Goal: Task Accomplishment & Management: Manage account settings

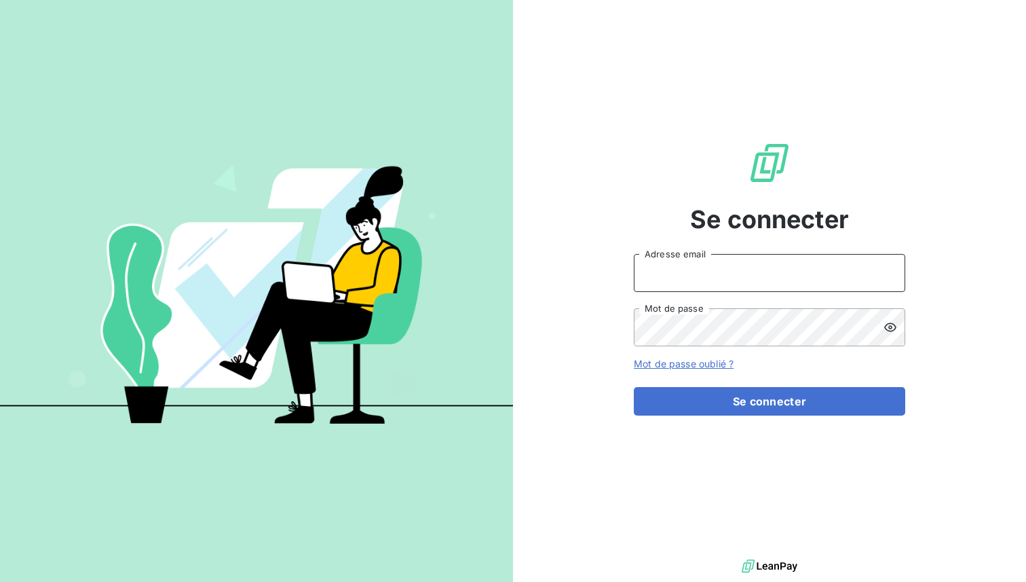
click at [673, 265] on input "Adresse email" at bounding box center [769, 273] width 271 height 38
type input "admin@mediastart"
click at [634, 387] on button "Se connecter" at bounding box center [769, 401] width 271 height 29
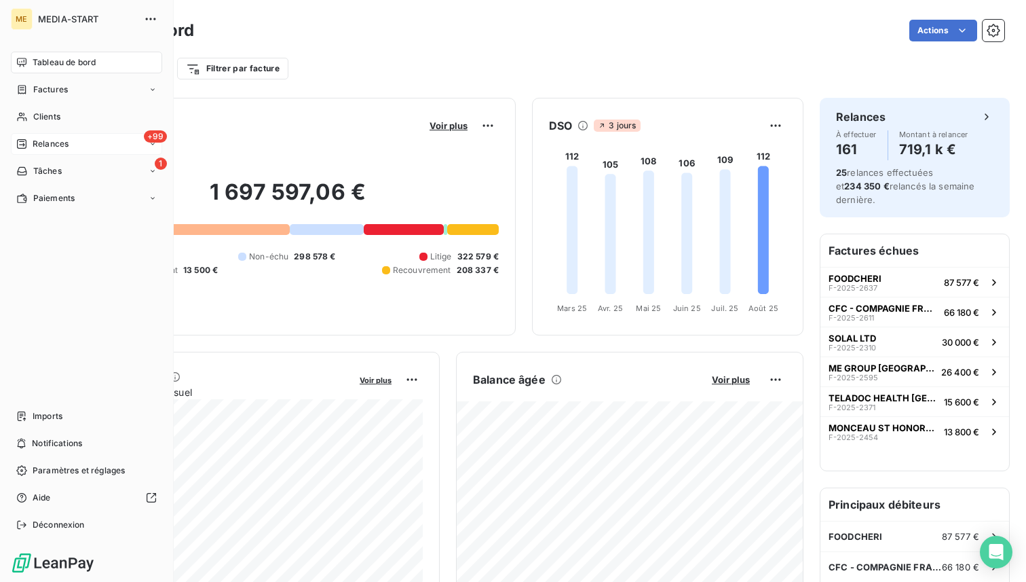
click at [69, 149] on div "+99 Relances" at bounding box center [86, 144] width 151 height 22
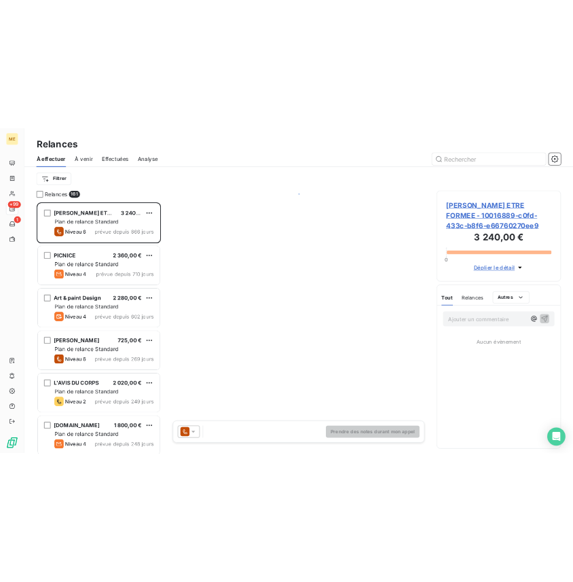
scroll to position [449, 223]
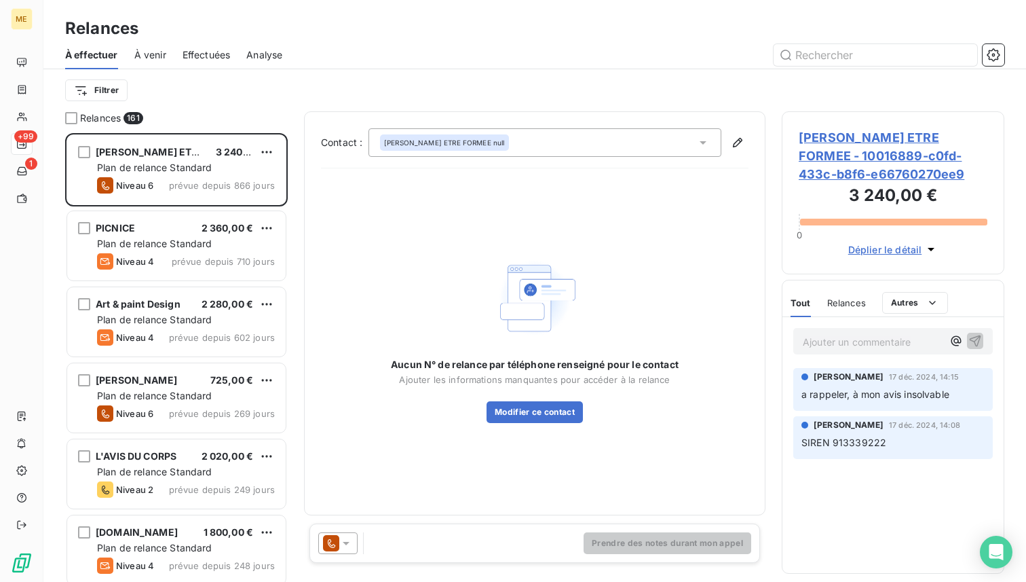
click at [204, 60] on span "Effectuées" at bounding box center [207, 55] width 48 height 14
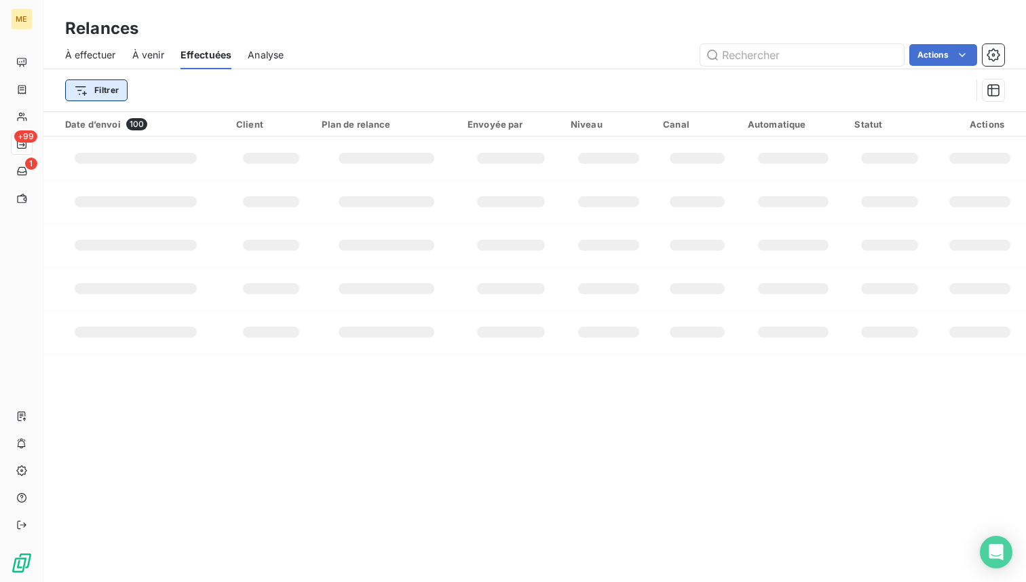
click at [108, 83] on html "ME +99 1 Relances À effectuer À venir Effectuées Analyse Actions Filtrer Date d…" at bounding box center [513, 291] width 1026 height 582
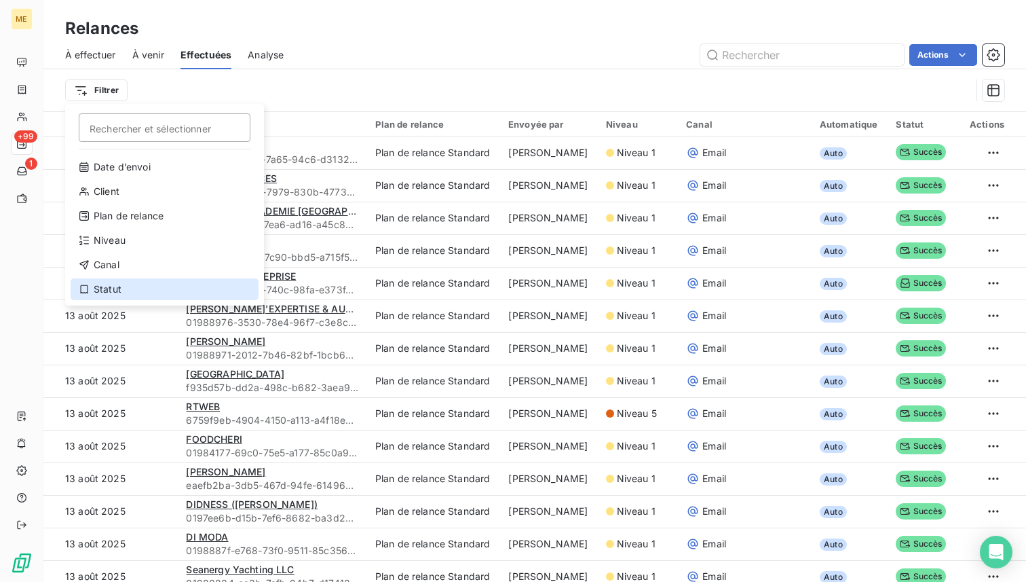
click at [120, 288] on div "Statut" at bounding box center [165, 289] width 188 height 22
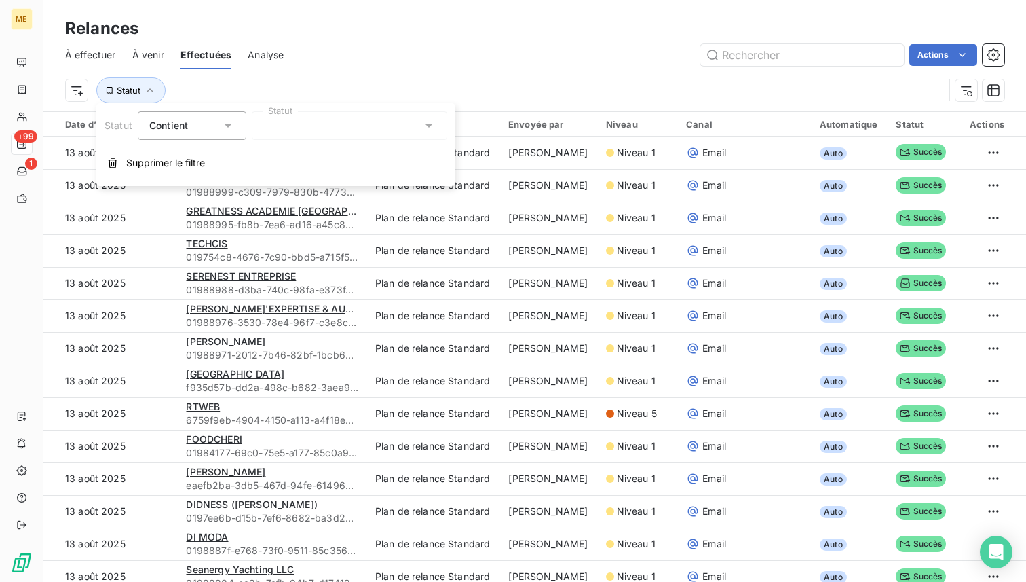
click at [343, 129] on div at bounding box center [349, 125] width 195 height 29
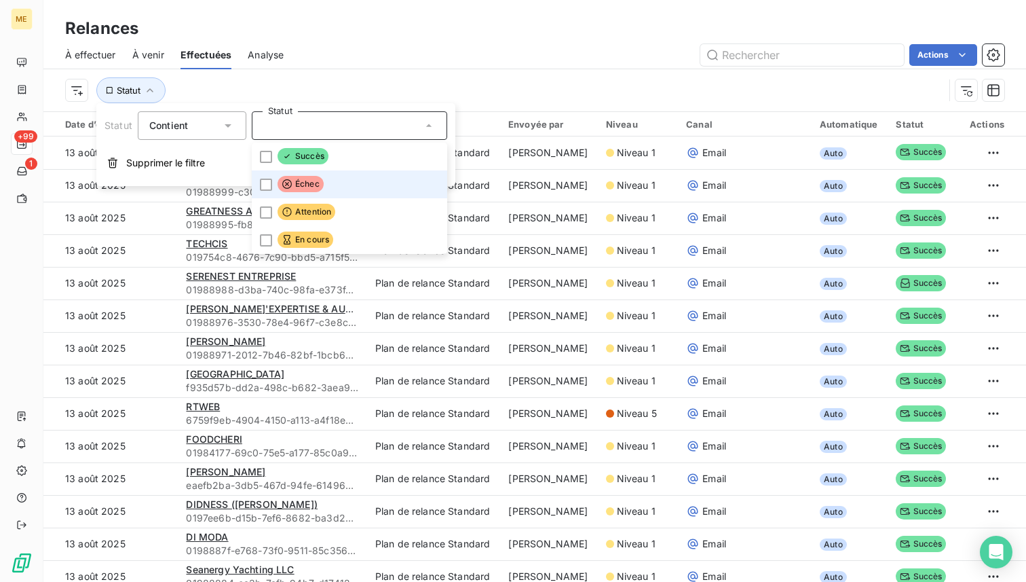
click at [307, 182] on span "Échec" at bounding box center [301, 184] width 46 height 16
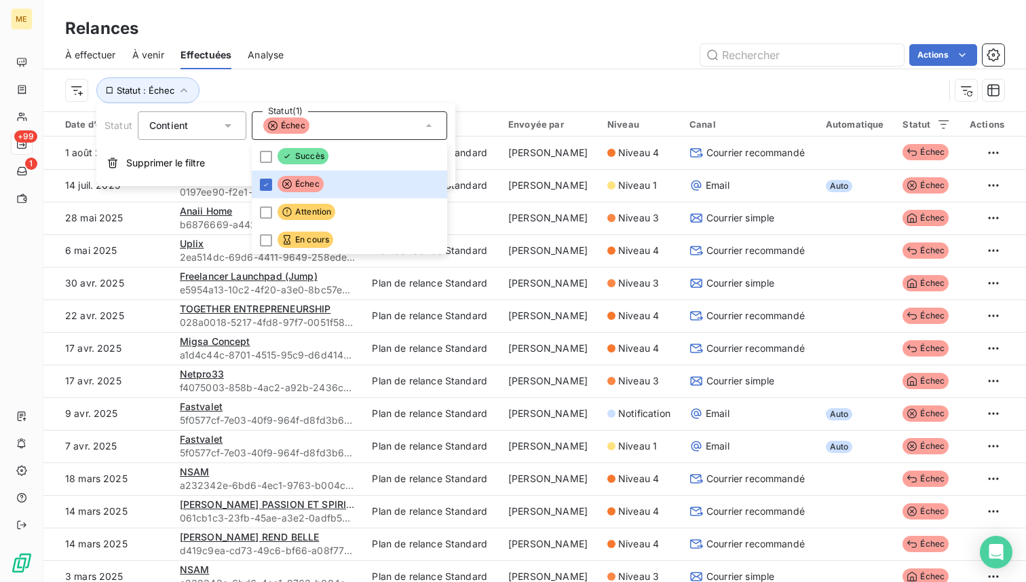
click at [222, 94] on div "Statut : Échec" at bounding box center [504, 90] width 879 height 26
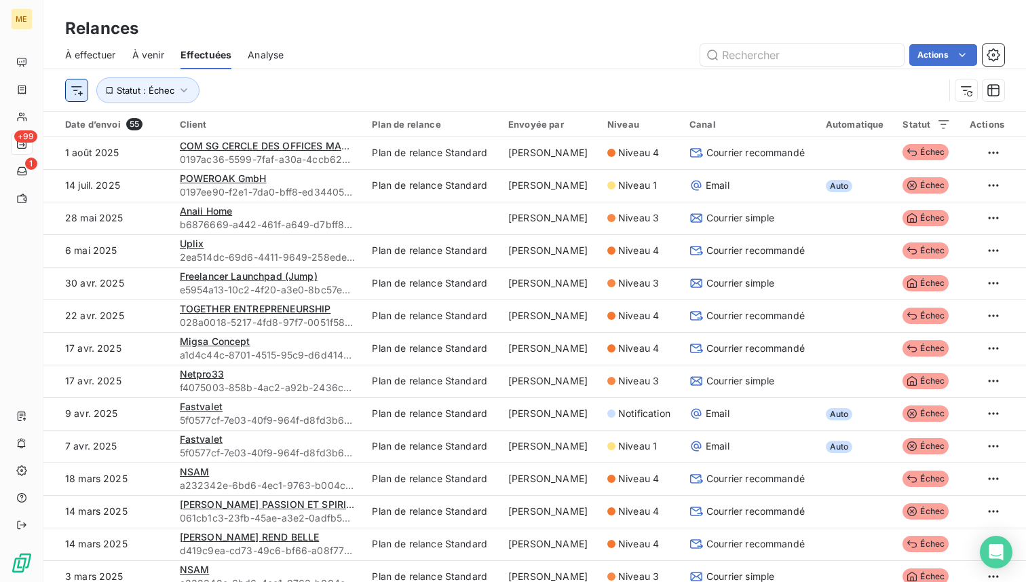
click at [81, 89] on html "ME +99 1 Relances À effectuer À venir Effectuées Analyse Actions Statut : Échec…" at bounding box center [513, 291] width 1026 height 582
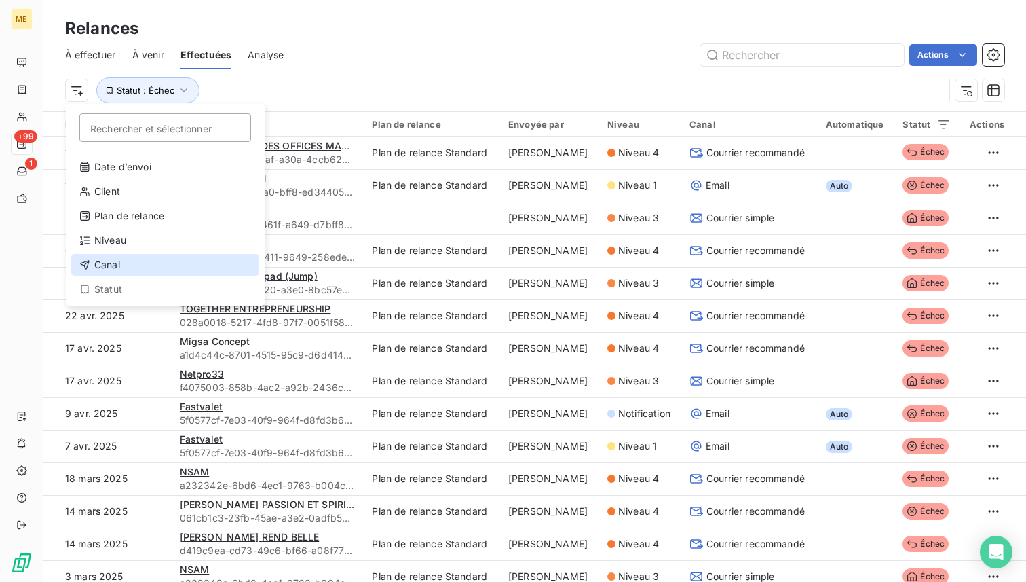
click at [142, 259] on div "Canal" at bounding box center [165, 265] width 188 height 22
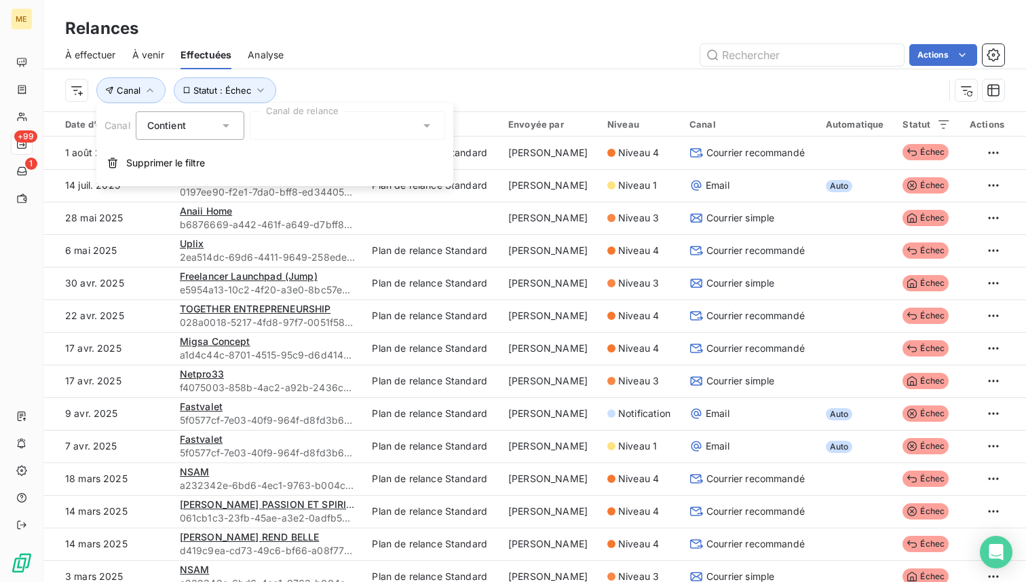
click at [330, 126] on div at bounding box center [347, 125] width 195 height 29
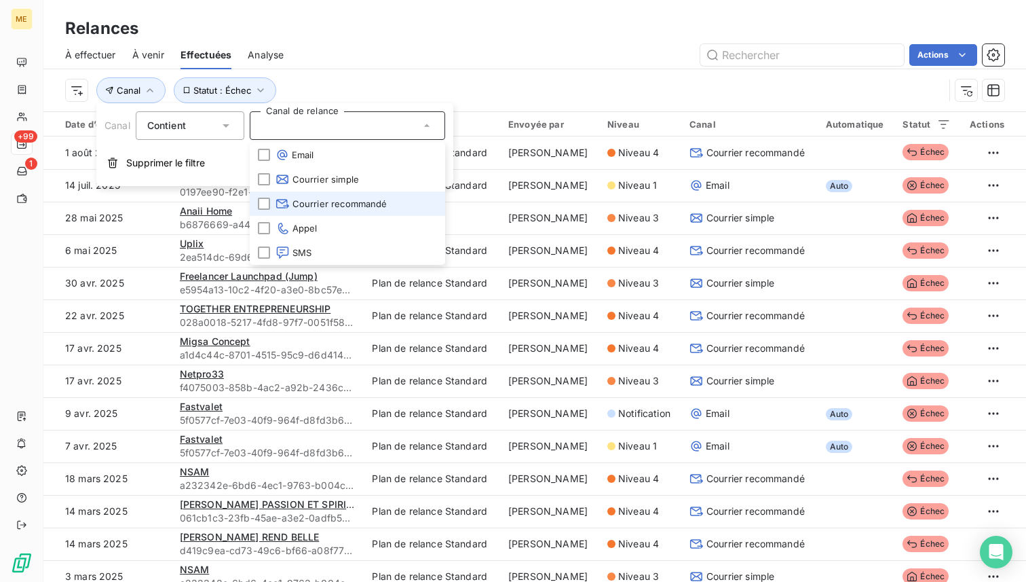
click at [331, 203] on span "Courrier recommandé" at bounding box center [332, 204] width 112 height 14
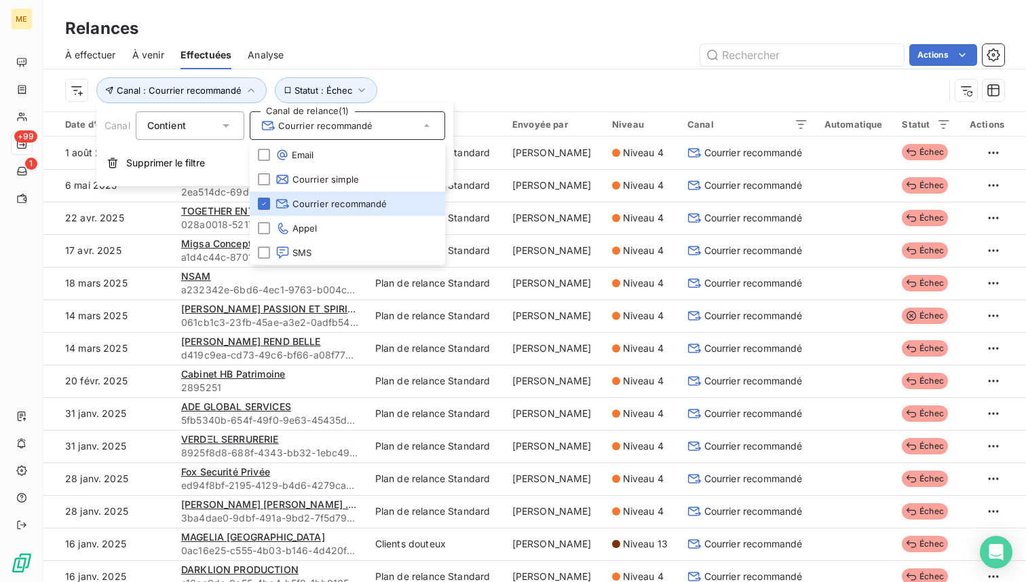
click at [495, 42] on div "À effectuer À venir Effectuées Analyse Actions" at bounding box center [534, 55] width 983 height 29
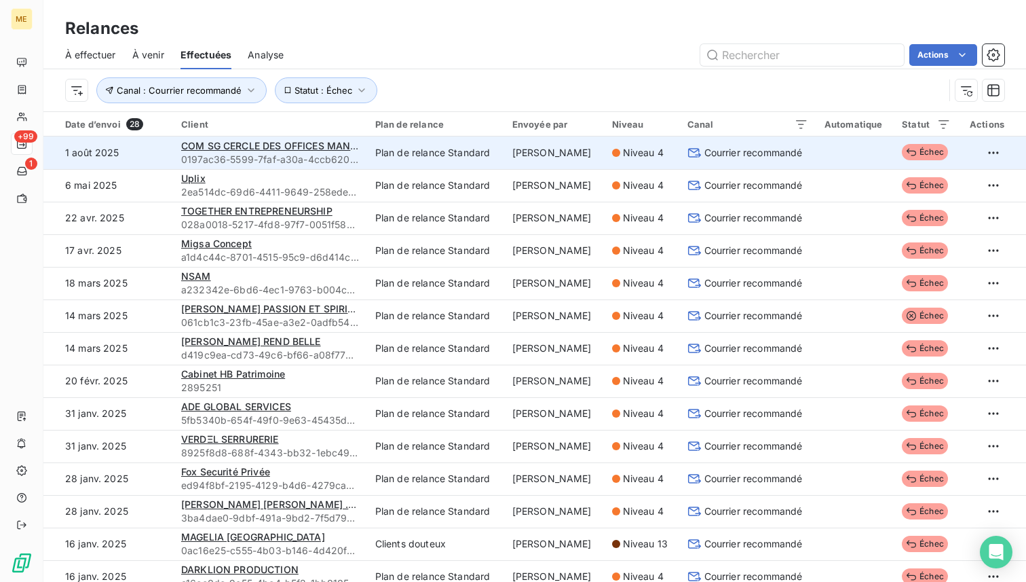
click at [828, 155] on td at bounding box center [854, 152] width 77 height 33
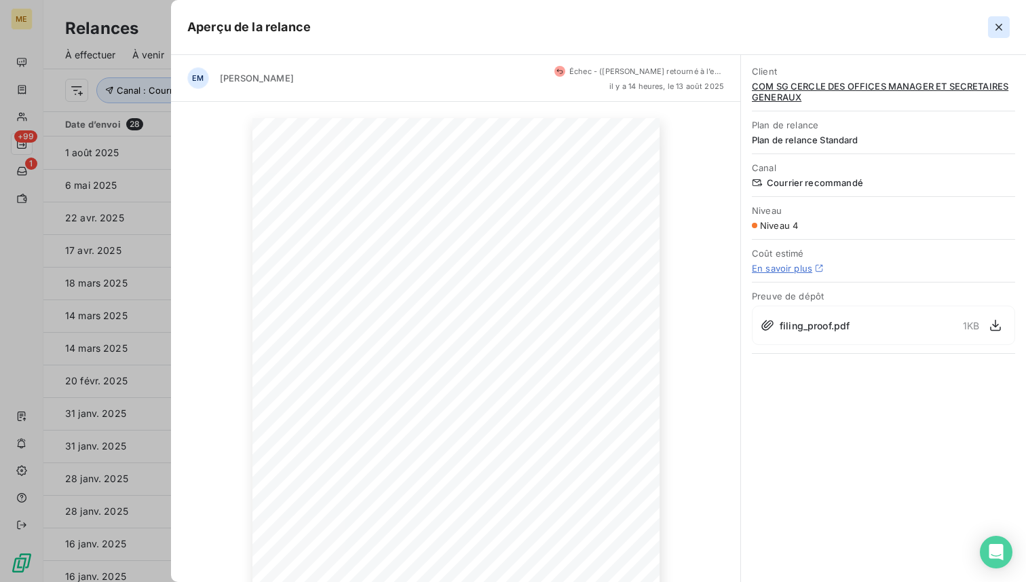
click at [990, 25] on button "button" at bounding box center [999, 27] width 22 height 22
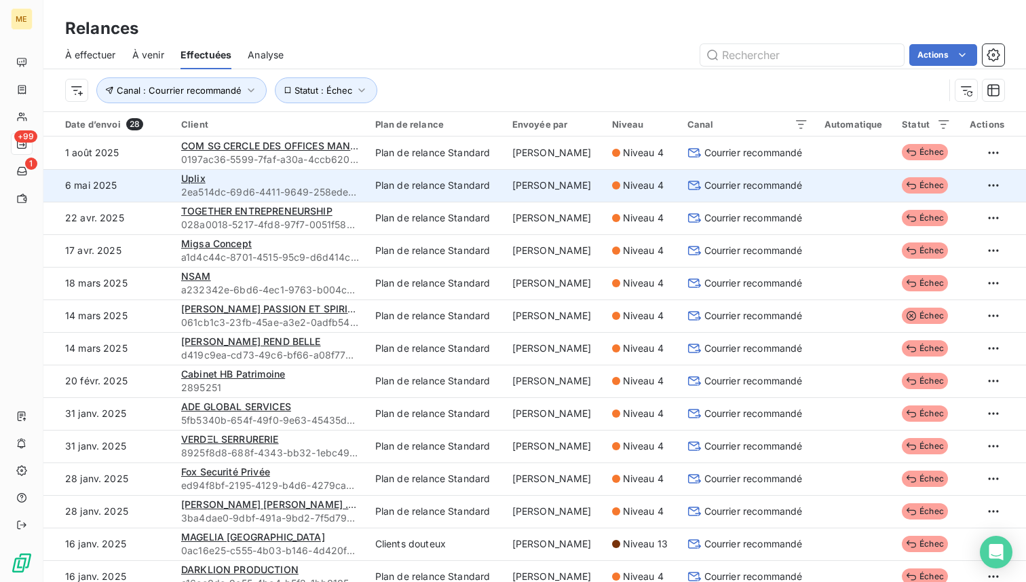
click at [774, 175] on td "Courrier recommandé" at bounding box center [747, 185] width 137 height 33
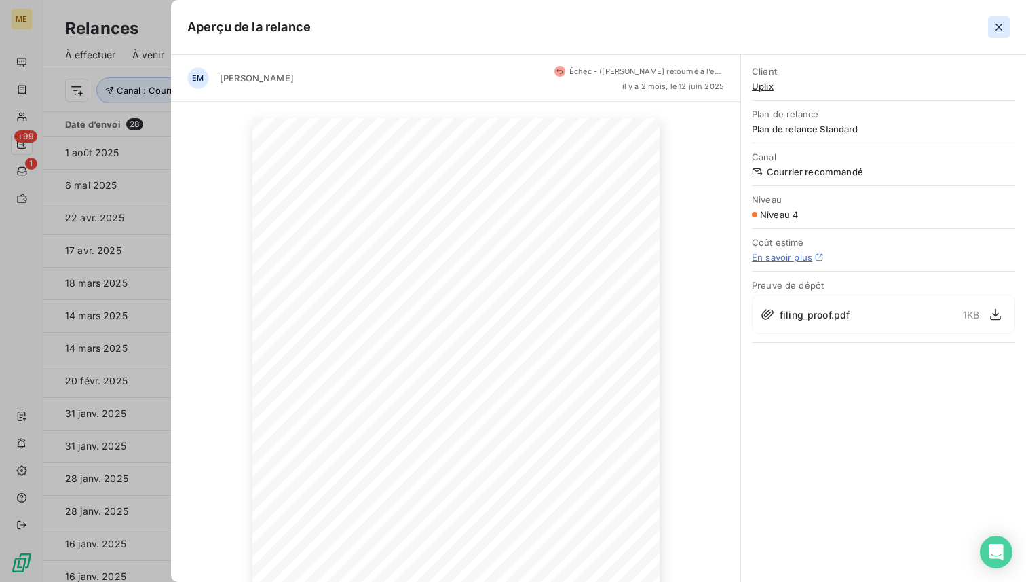
click at [998, 35] on button "button" at bounding box center [999, 27] width 22 height 22
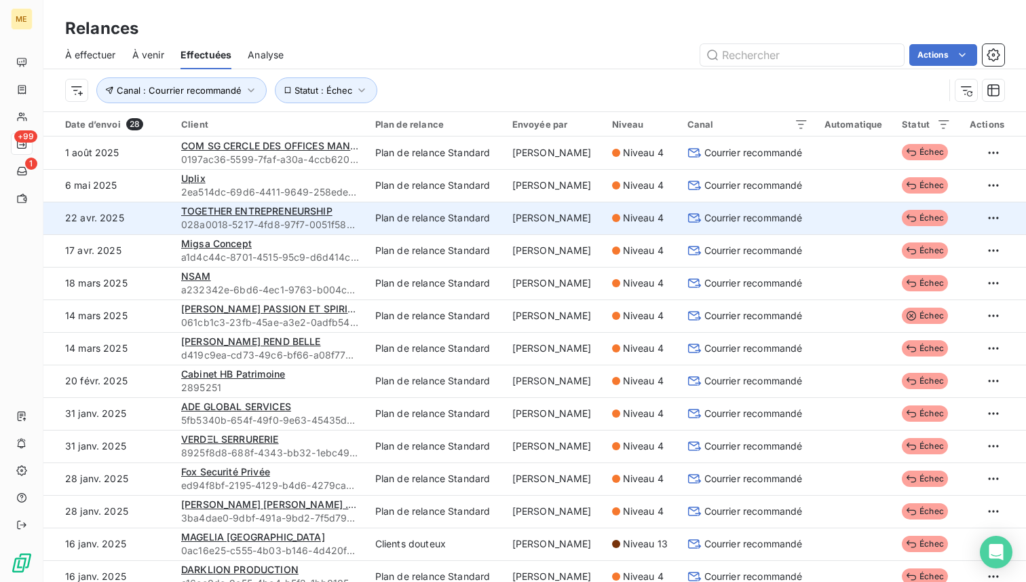
click at [802, 219] on td "Courrier recommandé" at bounding box center [747, 218] width 137 height 33
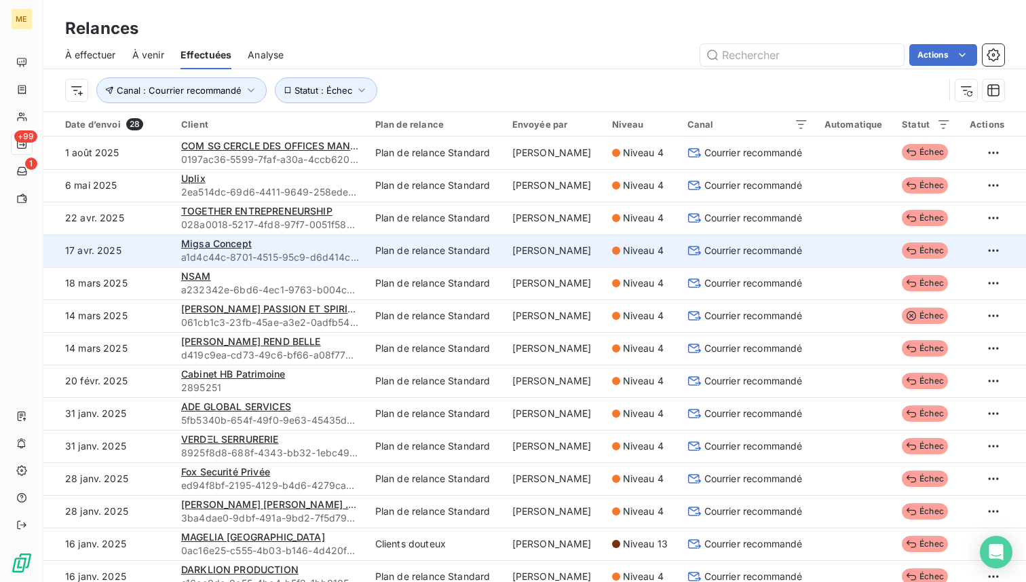
click at [816, 244] on td at bounding box center [854, 250] width 77 height 33
click at [833, 252] on td at bounding box center [854, 250] width 77 height 33
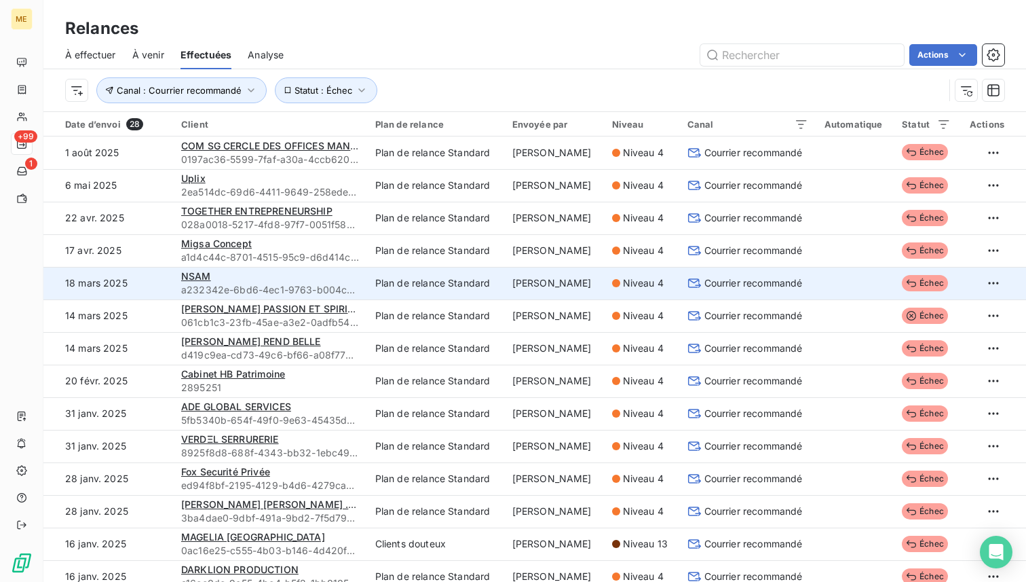
click at [850, 278] on td at bounding box center [854, 283] width 77 height 33
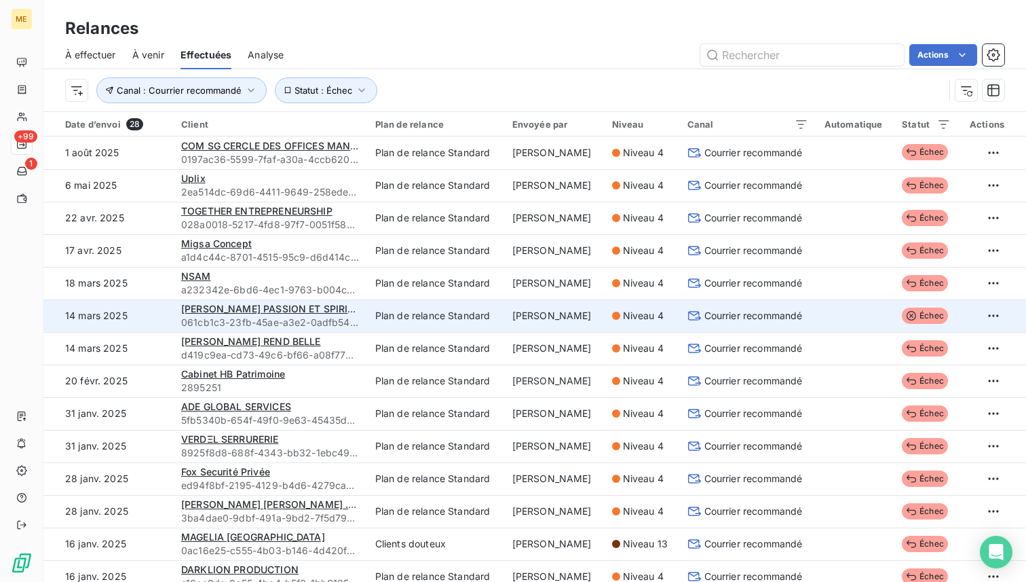
click at [846, 312] on td at bounding box center [854, 315] width 77 height 33
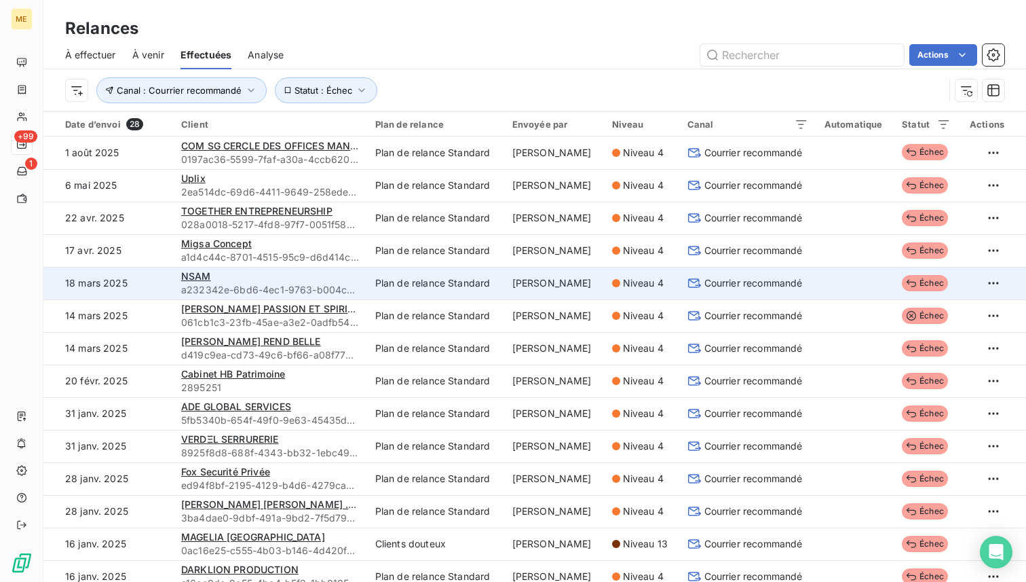
click at [845, 288] on td at bounding box center [854, 283] width 77 height 33
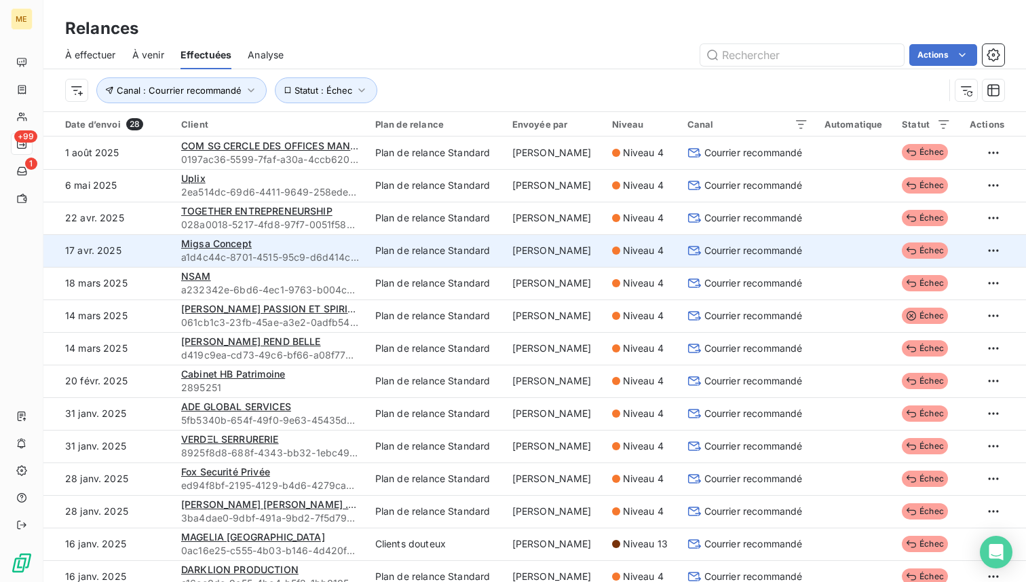
click at [844, 257] on td at bounding box center [854, 250] width 77 height 33
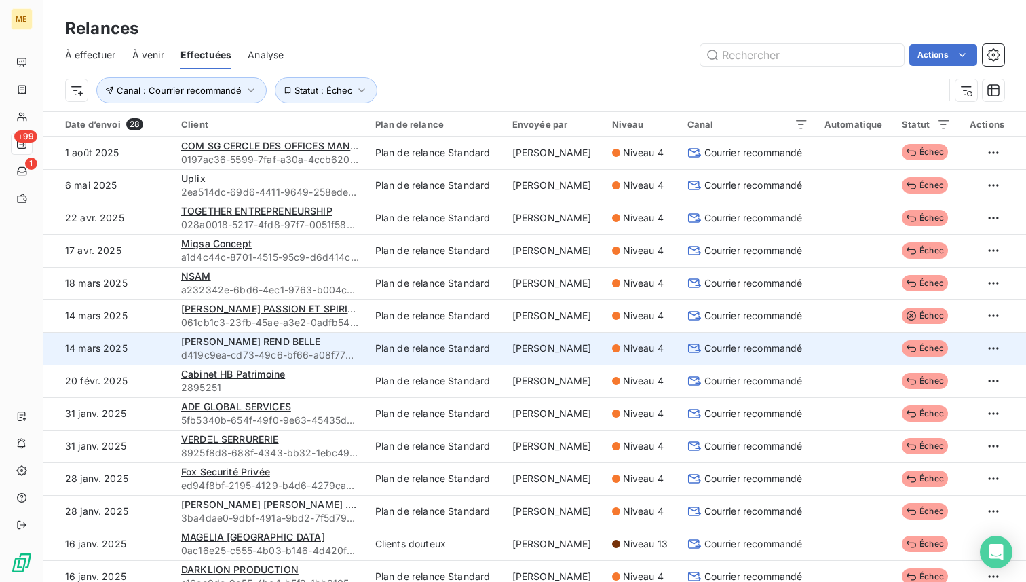
click at [837, 338] on td at bounding box center [854, 348] width 77 height 33
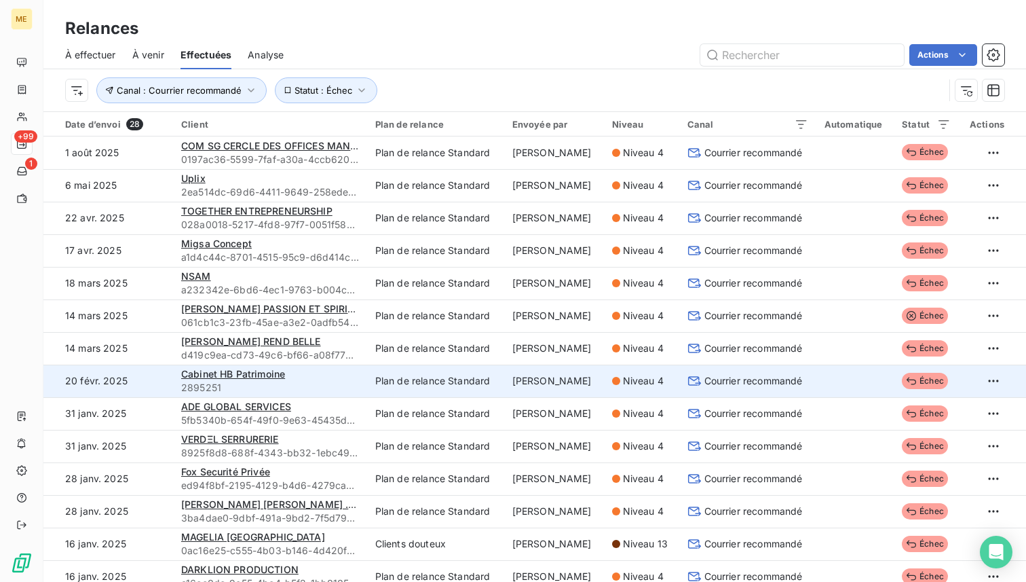
click at [836, 373] on td at bounding box center [854, 380] width 77 height 33
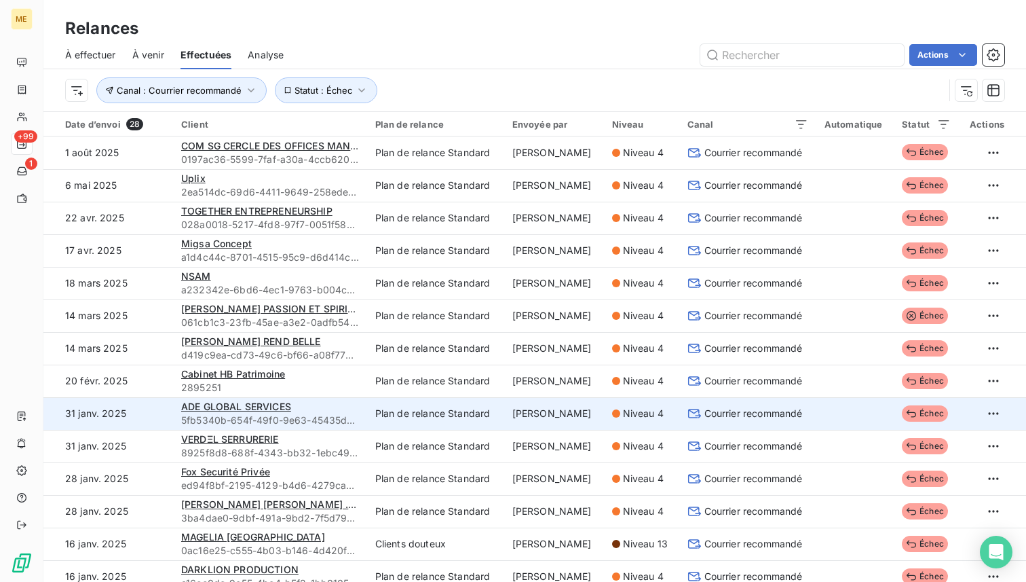
click at [836, 411] on td at bounding box center [854, 413] width 77 height 33
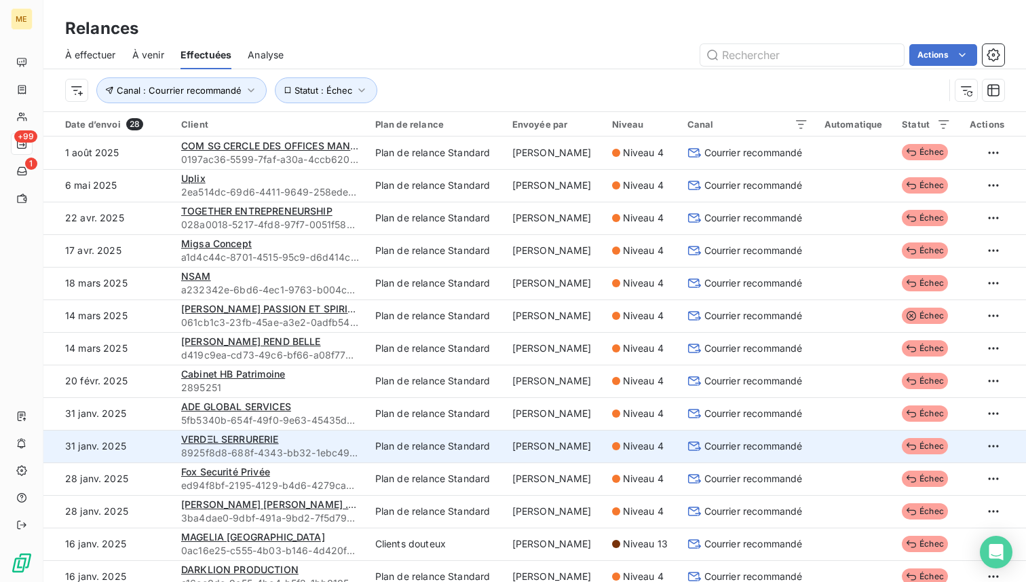
click at [837, 443] on td at bounding box center [854, 446] width 77 height 33
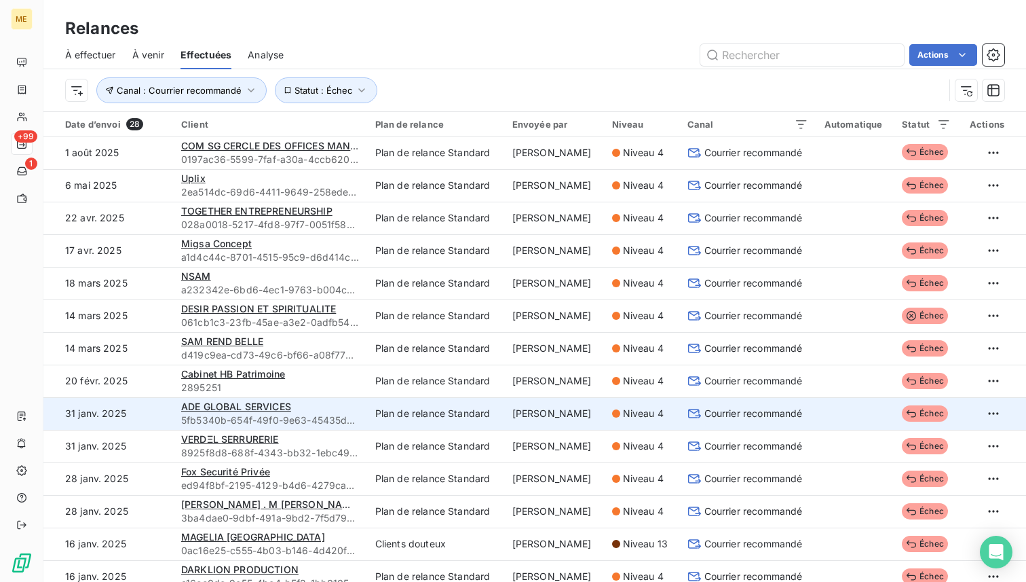
click at [572, 419] on td at bounding box center [854, 413] width 77 height 33
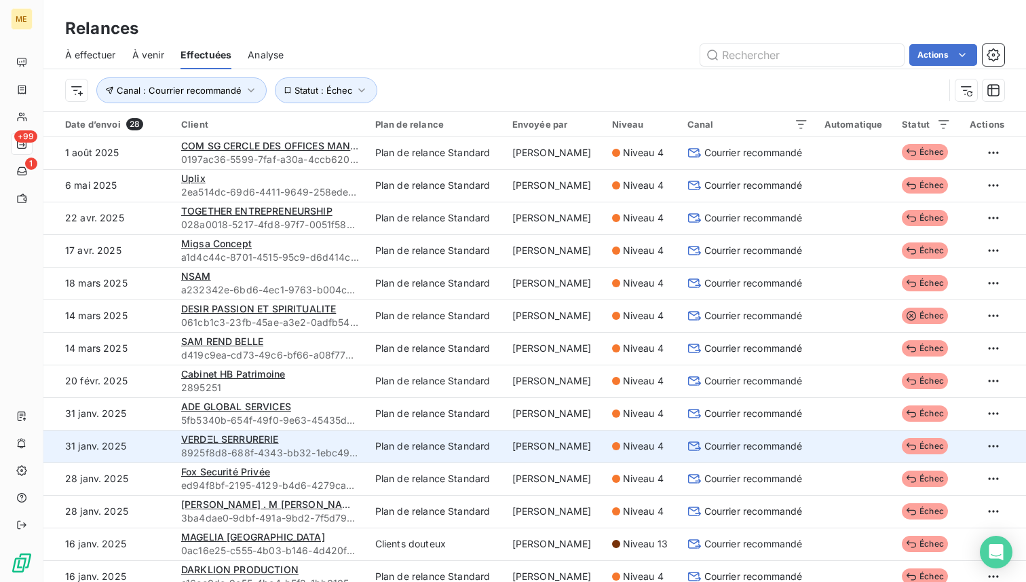
click at [572, 442] on td at bounding box center [854, 446] width 77 height 33
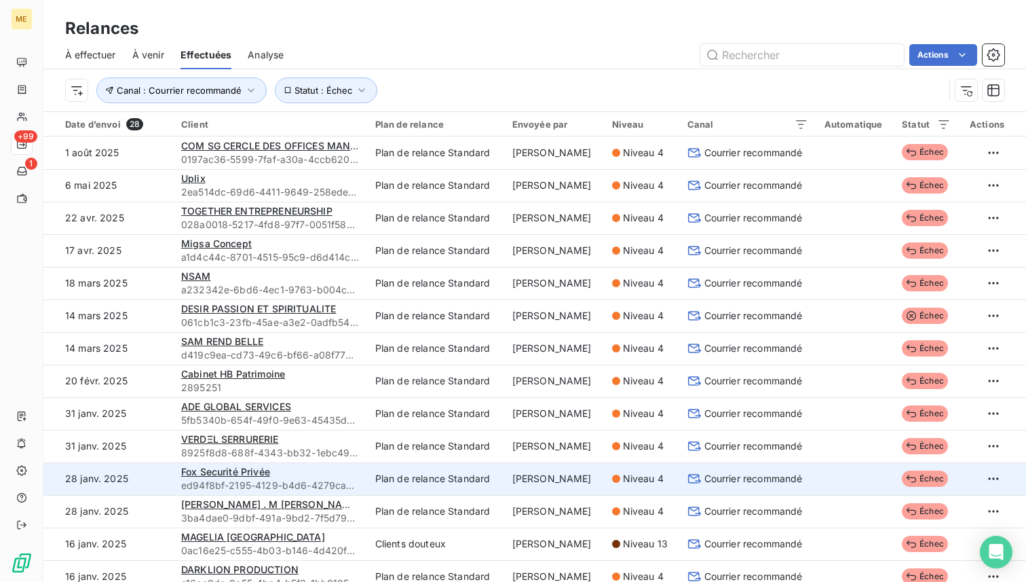
click at [572, 466] on td "Courrier recommandé" at bounding box center [747, 478] width 137 height 33
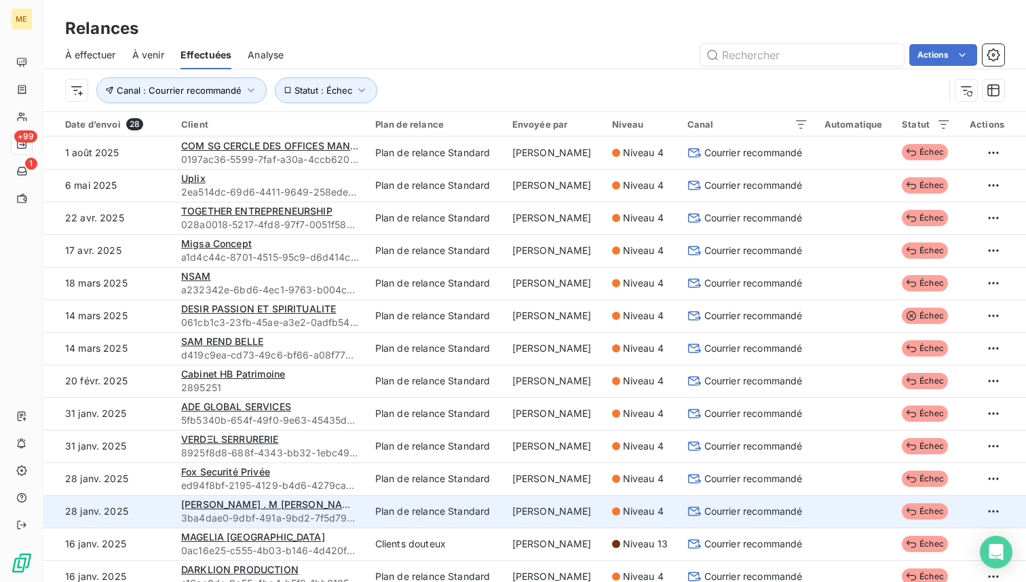
click at [572, 507] on td at bounding box center [854, 511] width 77 height 33
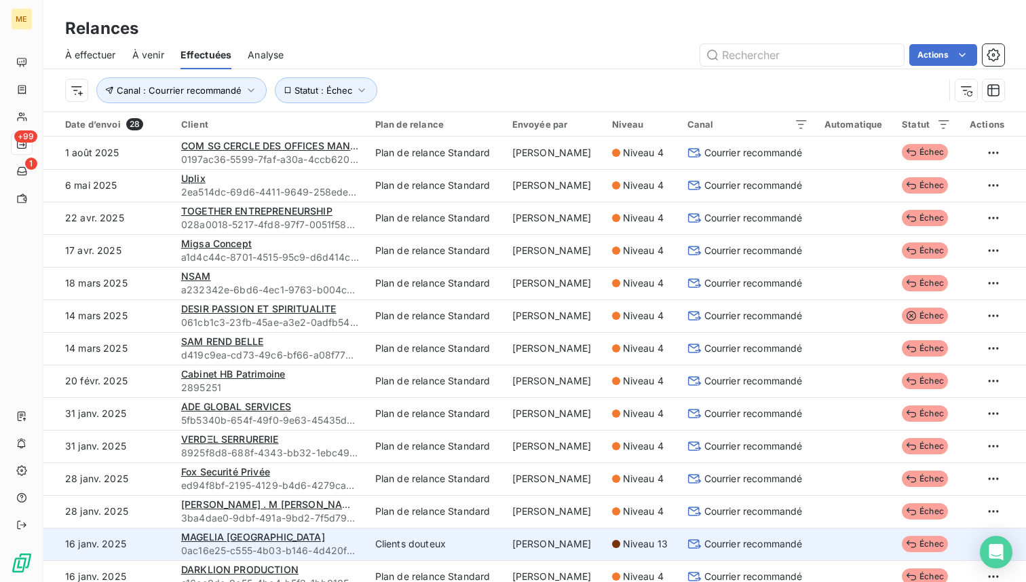
click at [572, 537] on td at bounding box center [854, 543] width 77 height 33
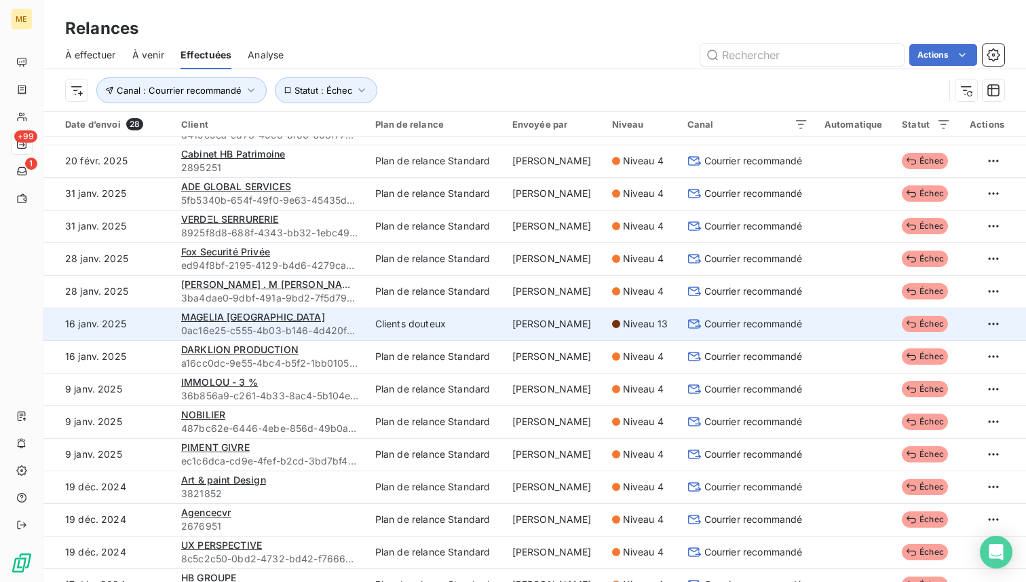
scroll to position [236, 0]
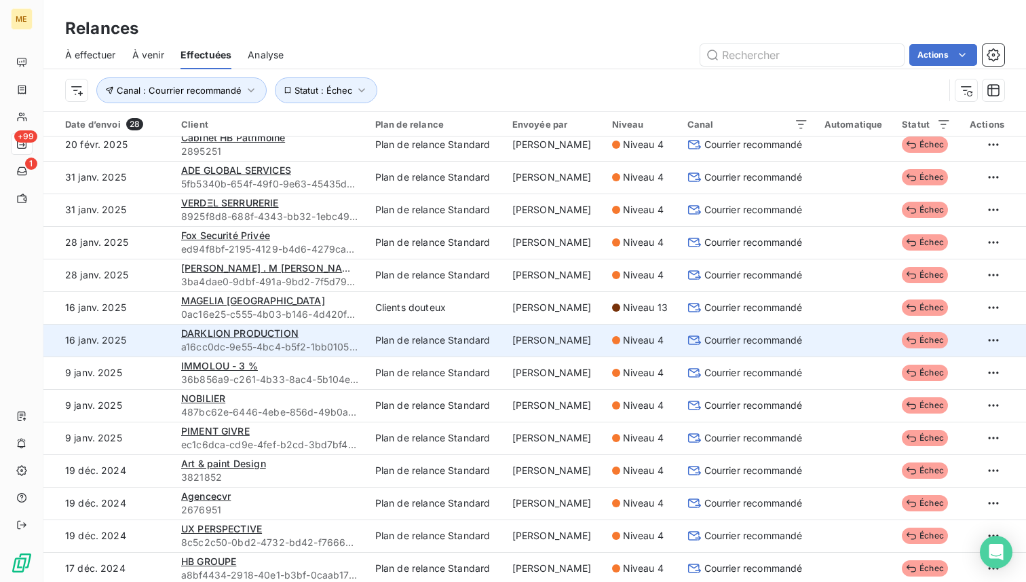
click at [572, 344] on td at bounding box center [854, 340] width 77 height 33
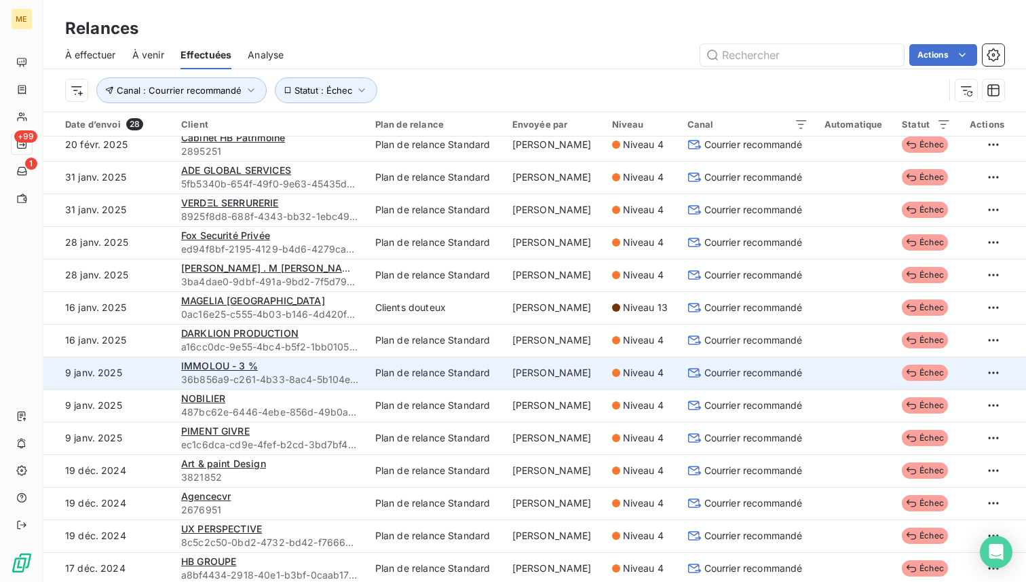
click at [572, 377] on td at bounding box center [854, 372] width 77 height 33
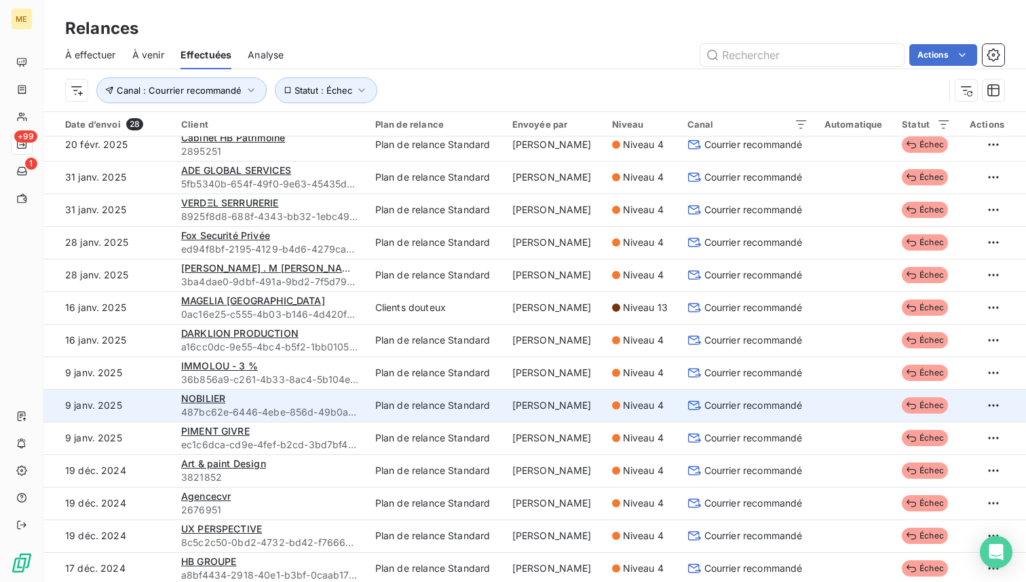
click at [572, 409] on td at bounding box center [854, 405] width 77 height 33
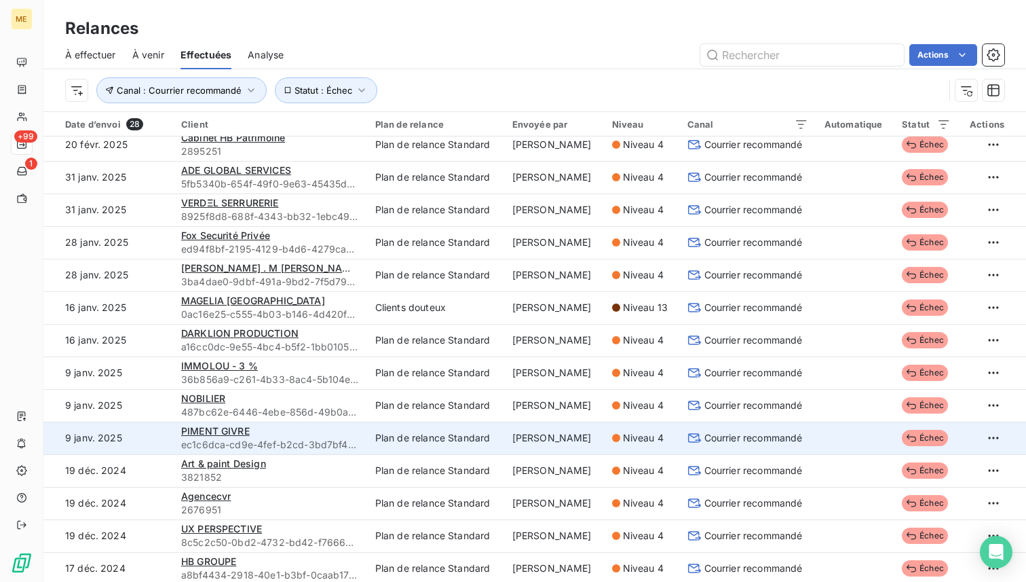
click at [572, 431] on td at bounding box center [854, 437] width 77 height 33
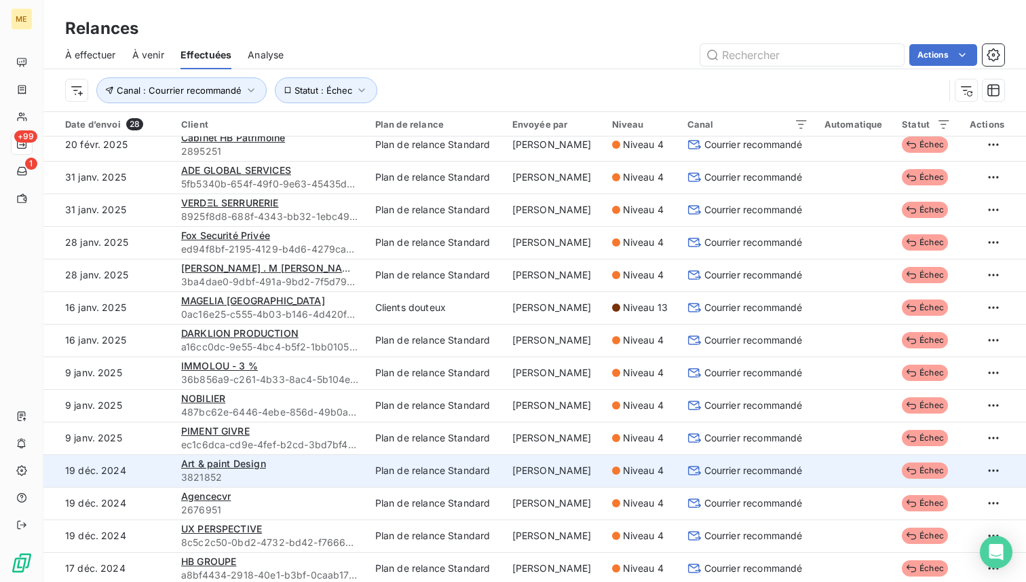
click at [572, 461] on td at bounding box center [854, 470] width 77 height 33
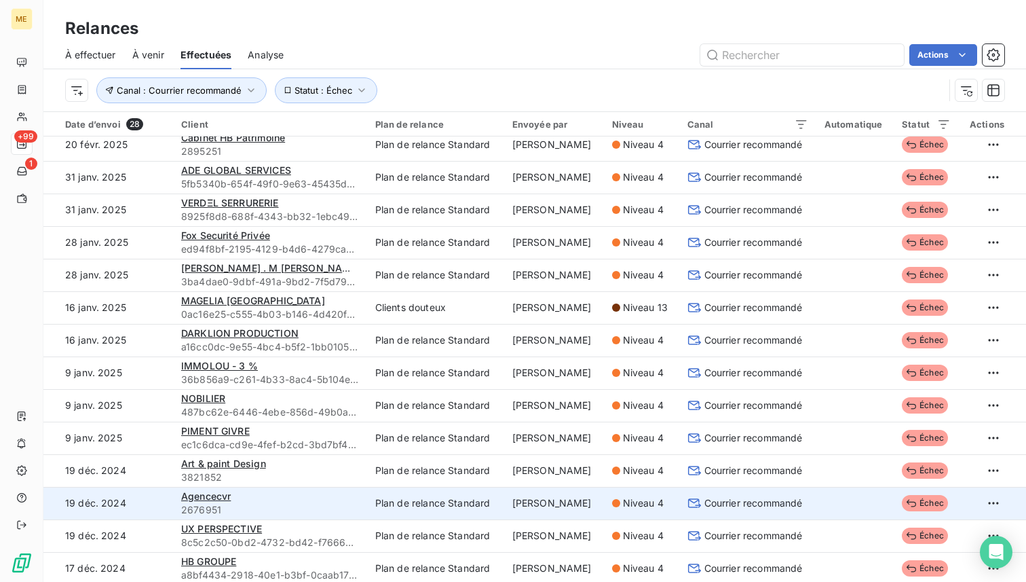
click at [572, 499] on td at bounding box center [854, 503] width 77 height 33
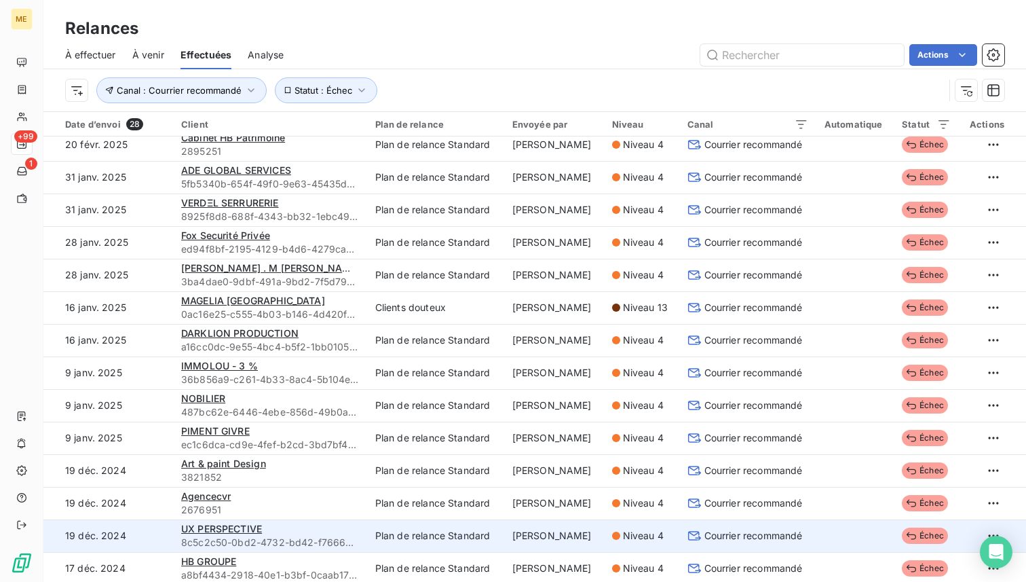
click at [572, 526] on td at bounding box center [854, 535] width 77 height 33
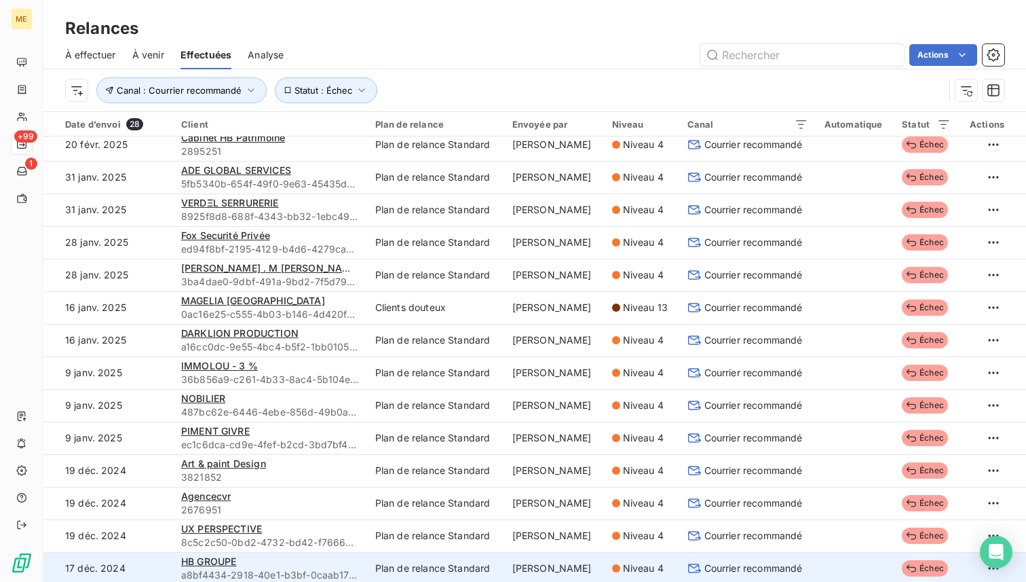
click at [572, 563] on td at bounding box center [854, 568] width 77 height 33
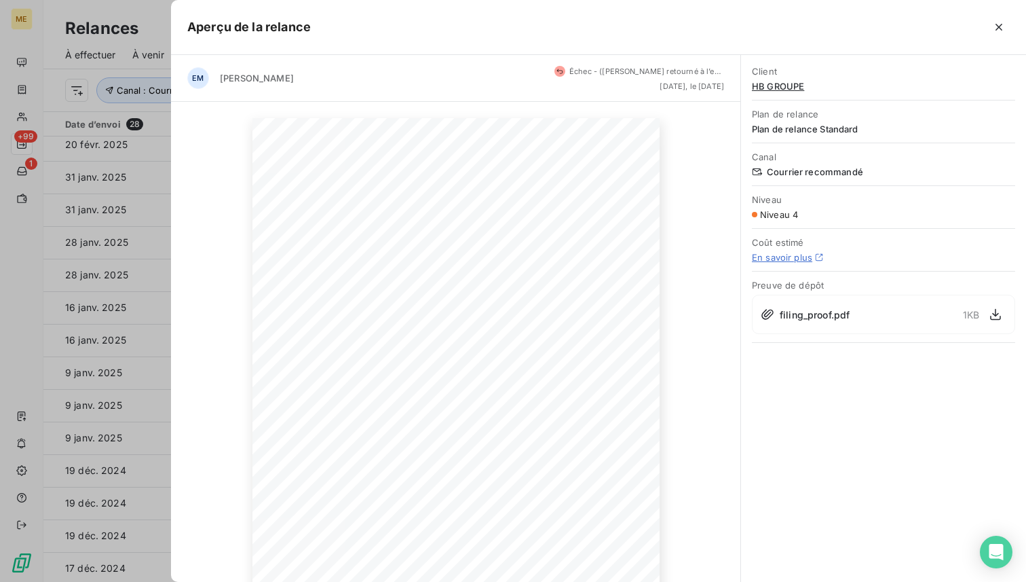
click at [572, 317] on div "filing_proof.pdf 1 KB" at bounding box center [883, 314] width 263 height 39
click at [572, 314] on icon "button" at bounding box center [996, 314] width 14 height 14
click at [136, 214] on div at bounding box center [513, 291] width 1026 height 582
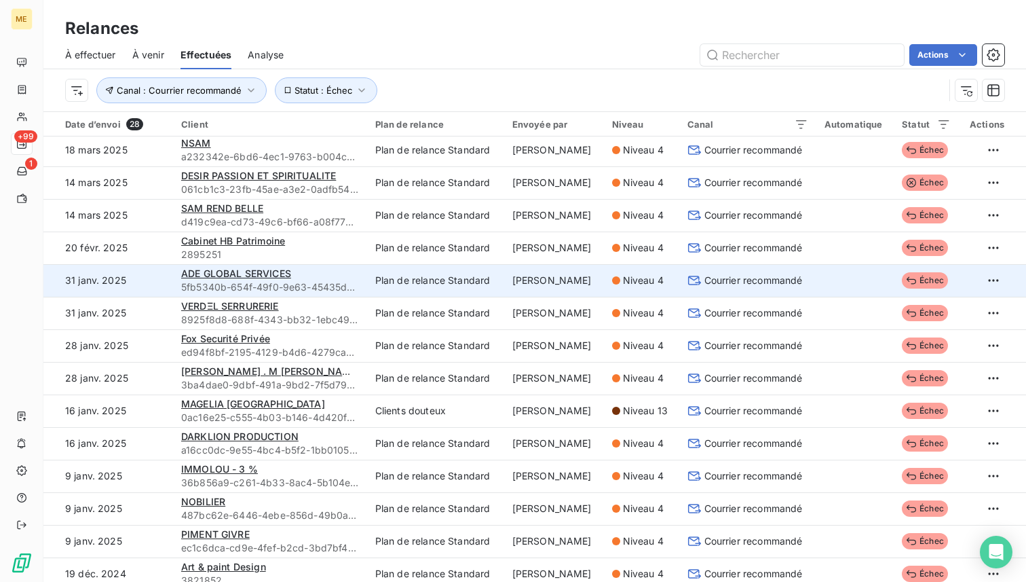
scroll to position [0, 0]
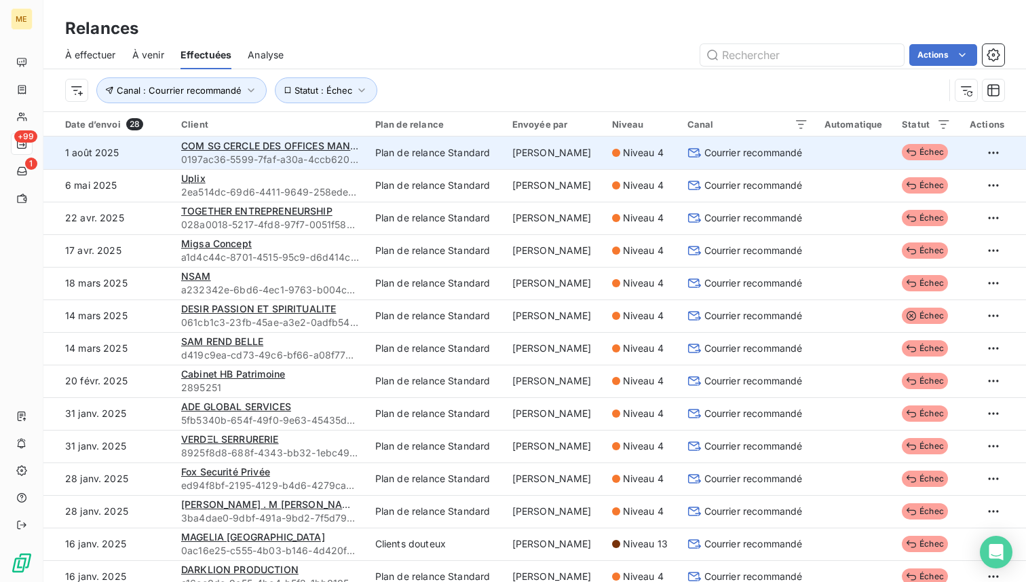
click at [490, 156] on td "Plan de relance Standard" at bounding box center [435, 152] width 137 height 33
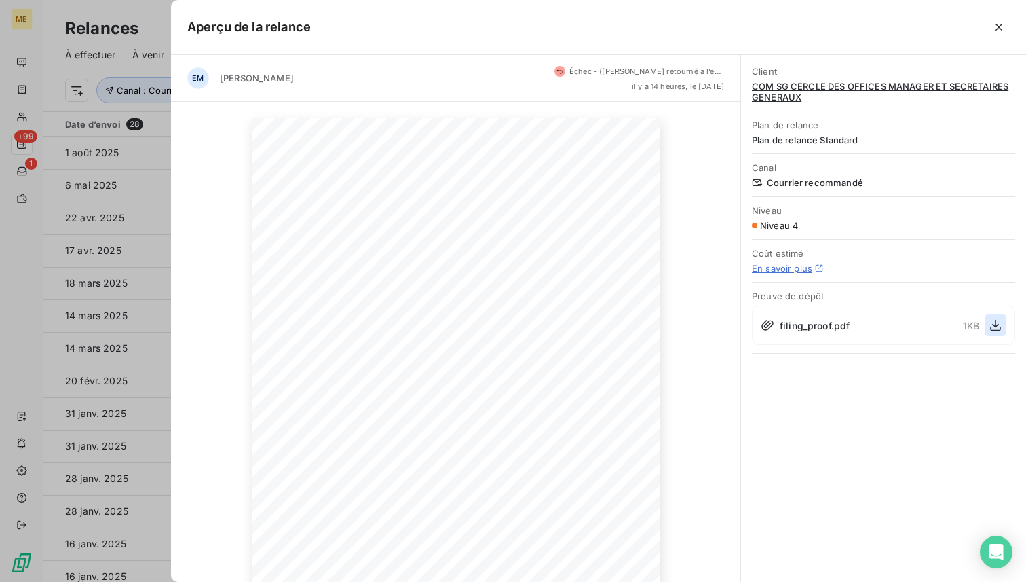
click at [572, 326] on icon "button" at bounding box center [996, 325] width 14 height 14
click at [124, 151] on div at bounding box center [513, 291] width 1026 height 582
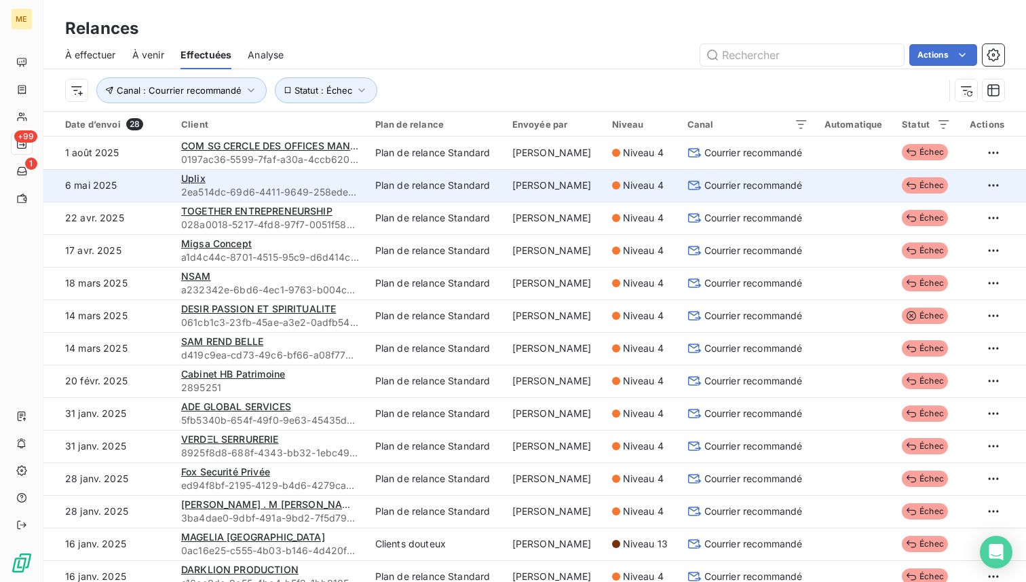
click at [132, 198] on td "6 mai 2025" at bounding box center [108, 185] width 130 height 33
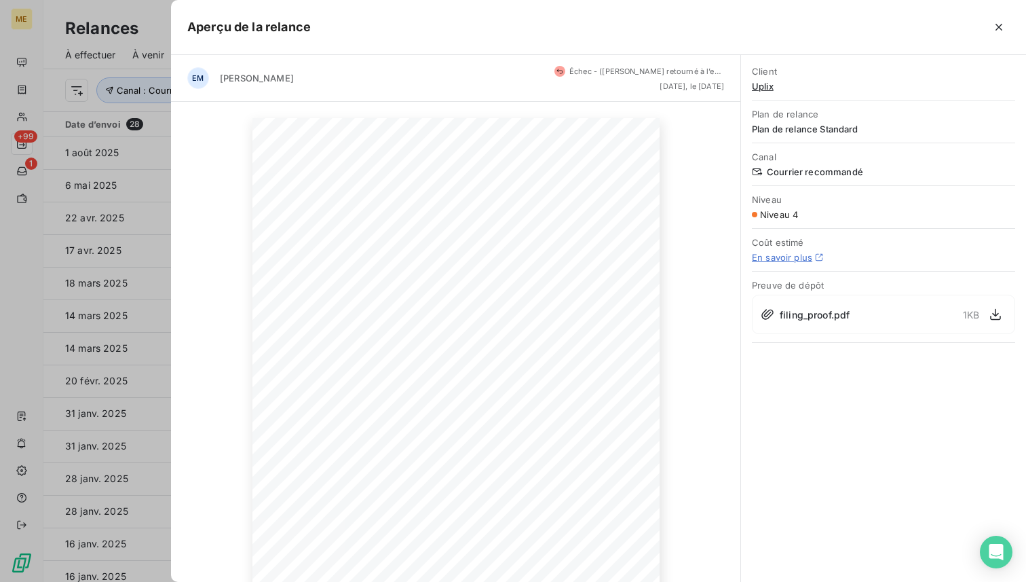
click at [572, 325] on div "filing_proof.pdf 1 KB" at bounding box center [883, 314] width 263 height 39
click at [572, 315] on icon "button" at bounding box center [996, 314] width 14 height 14
click at [133, 174] on div at bounding box center [513, 291] width 1026 height 582
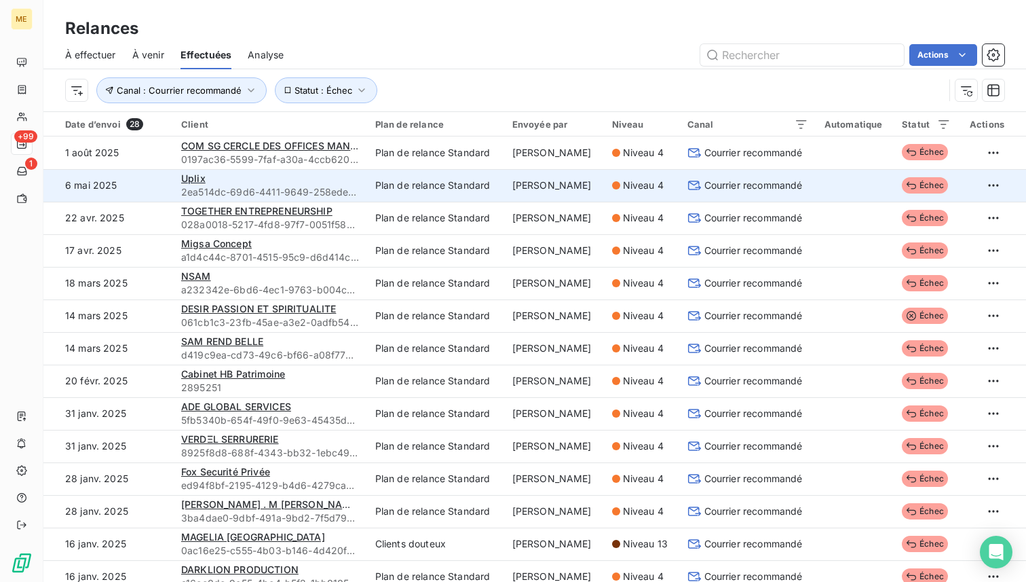
click at [572, 195] on td at bounding box center [854, 185] width 77 height 33
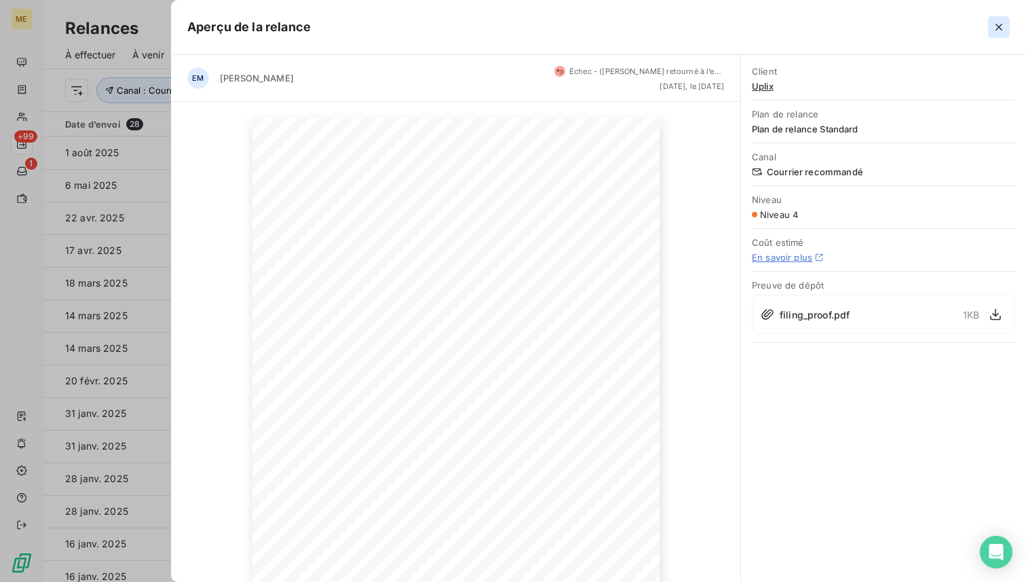
click at [572, 29] on icon "button" at bounding box center [999, 27] width 14 height 14
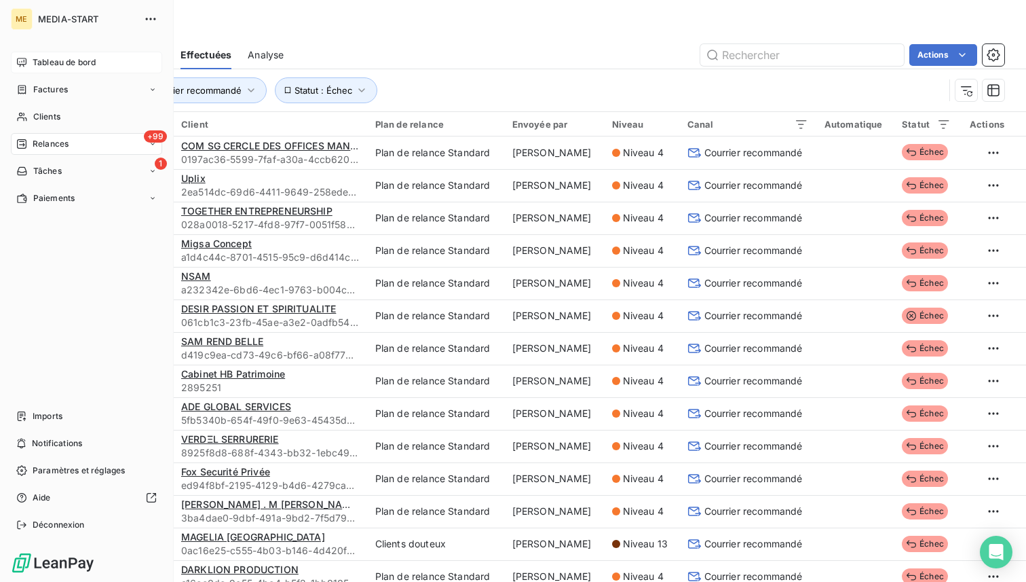
click at [83, 62] on span "Tableau de bord" at bounding box center [64, 62] width 63 height 12
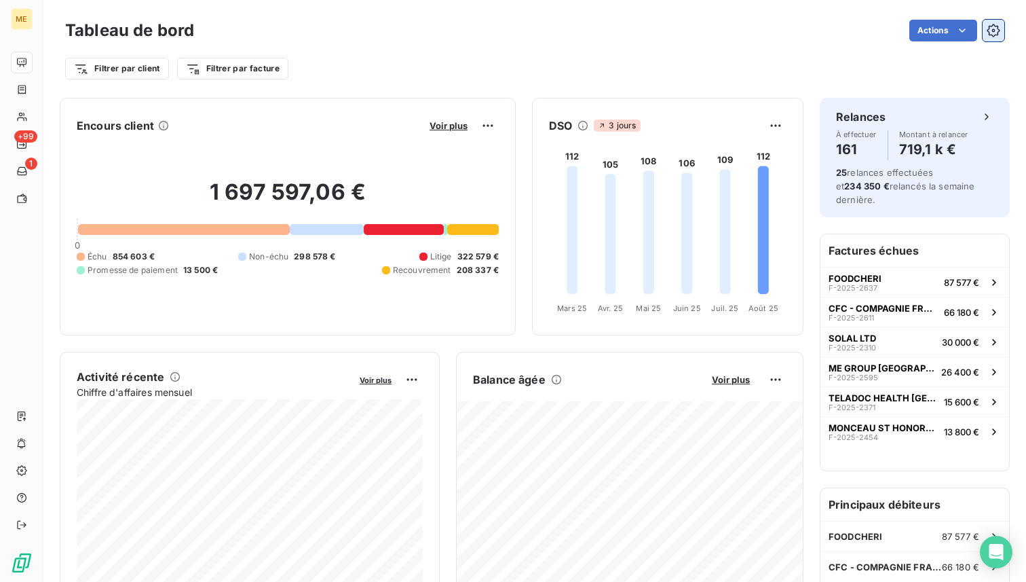
click at [572, 31] on icon "button" at bounding box center [994, 31] width 14 height 14
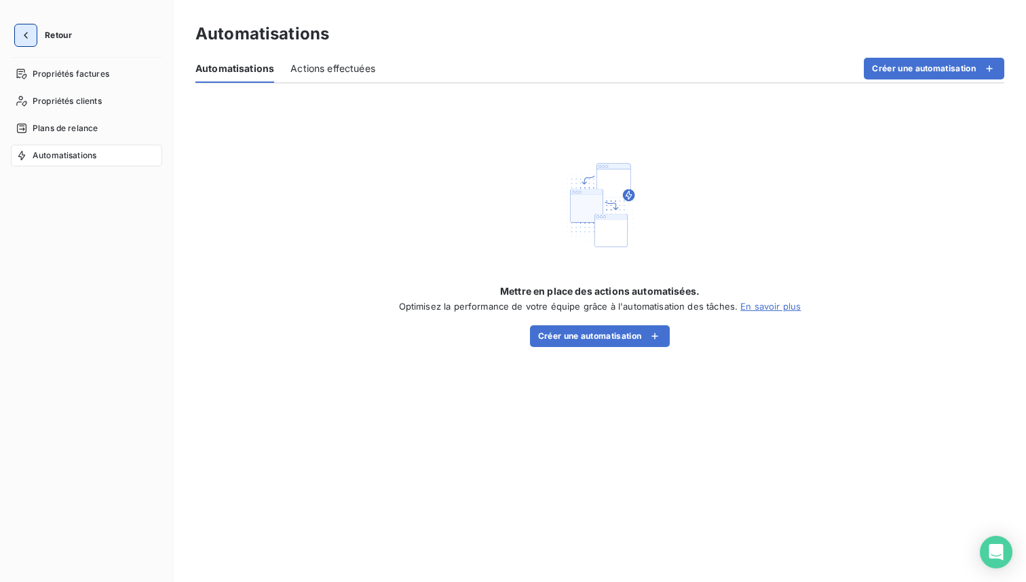
click at [24, 35] on icon "button" at bounding box center [26, 35] width 4 height 7
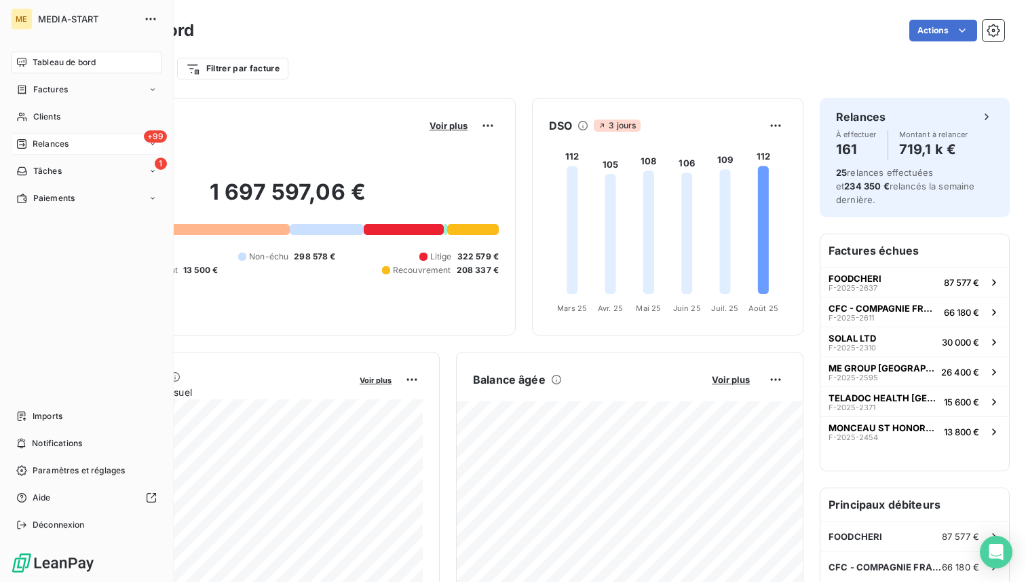
click at [56, 151] on div "+99 Relances" at bounding box center [86, 144] width 151 height 22
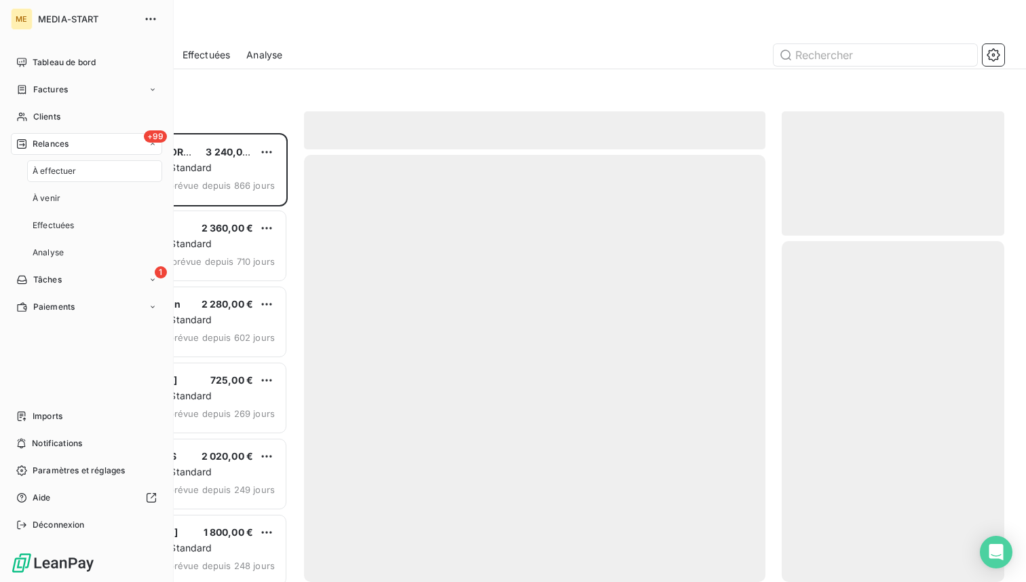
scroll to position [449, 223]
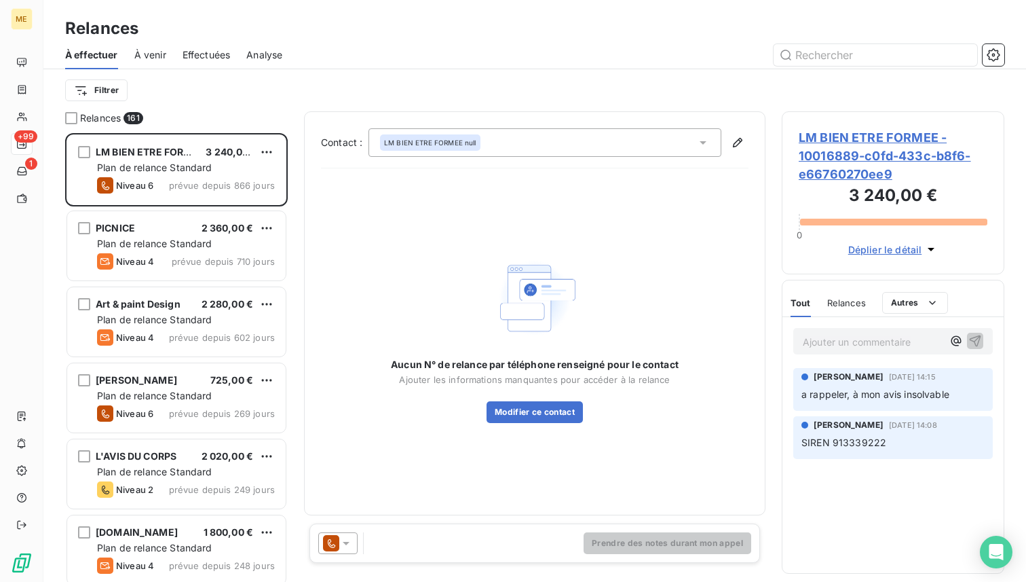
click at [224, 58] on span "Effectuées" at bounding box center [207, 55] width 48 height 14
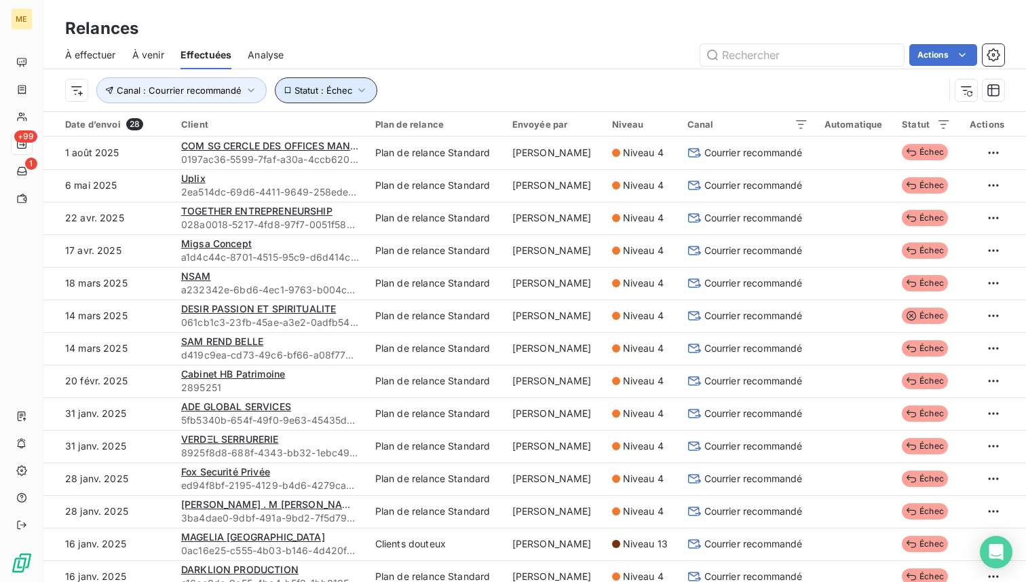
click at [314, 95] on span "Statut : Échec" at bounding box center [324, 90] width 58 height 11
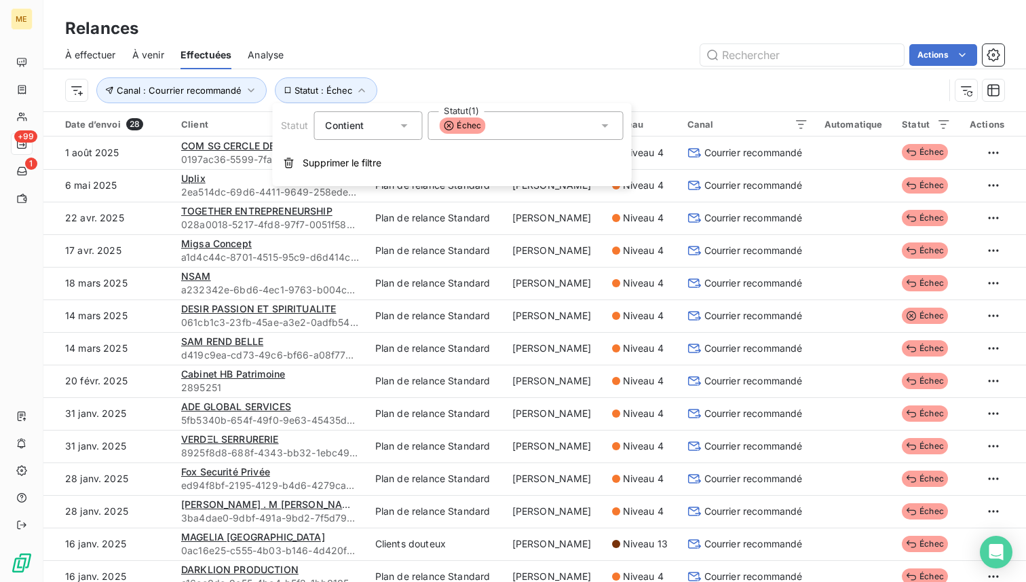
click at [461, 130] on span "Échec" at bounding box center [462, 125] width 46 height 16
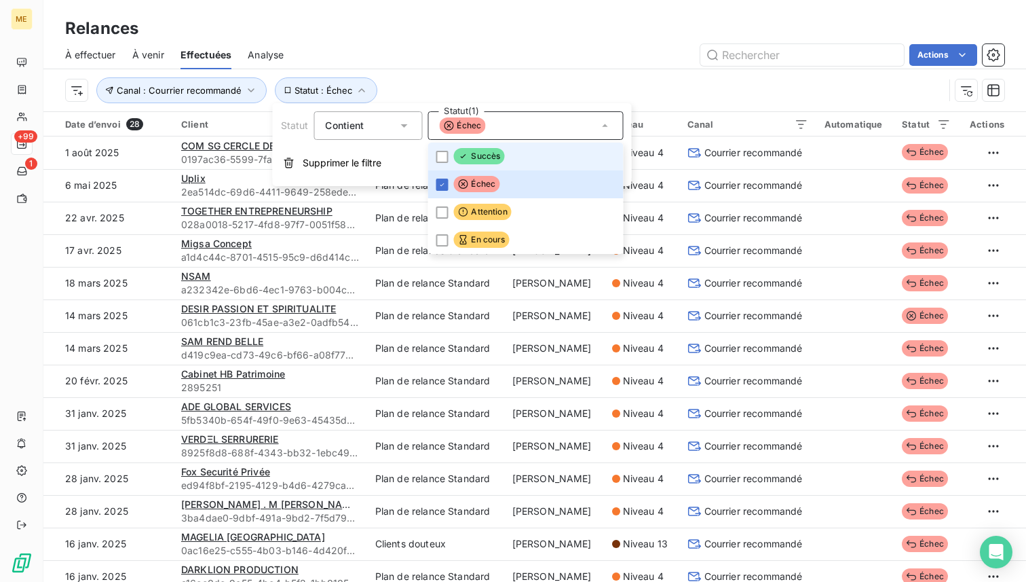
click at [475, 152] on span "Succès" at bounding box center [478, 156] width 51 height 16
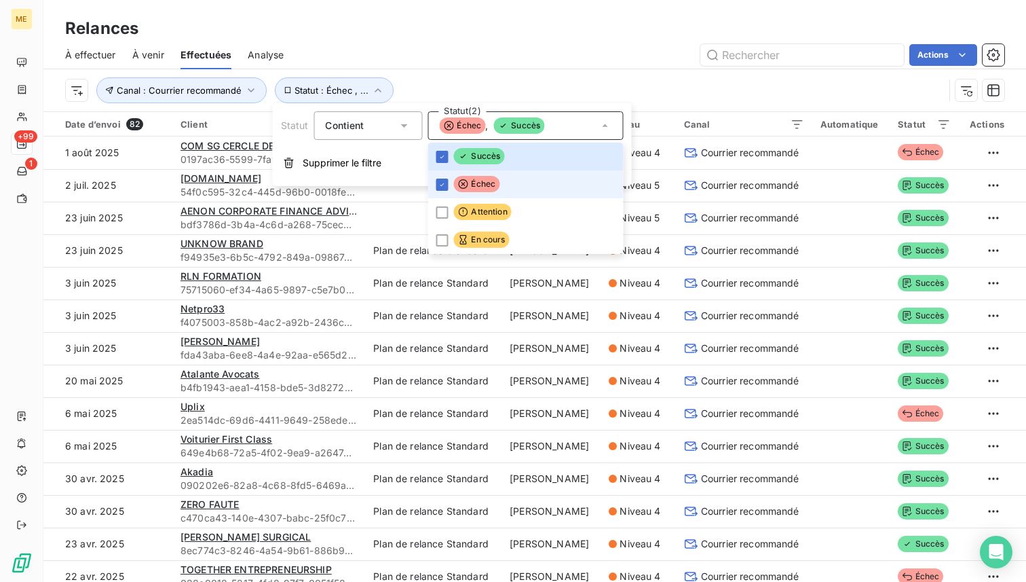
click at [470, 184] on span "Échec" at bounding box center [476, 184] width 46 height 16
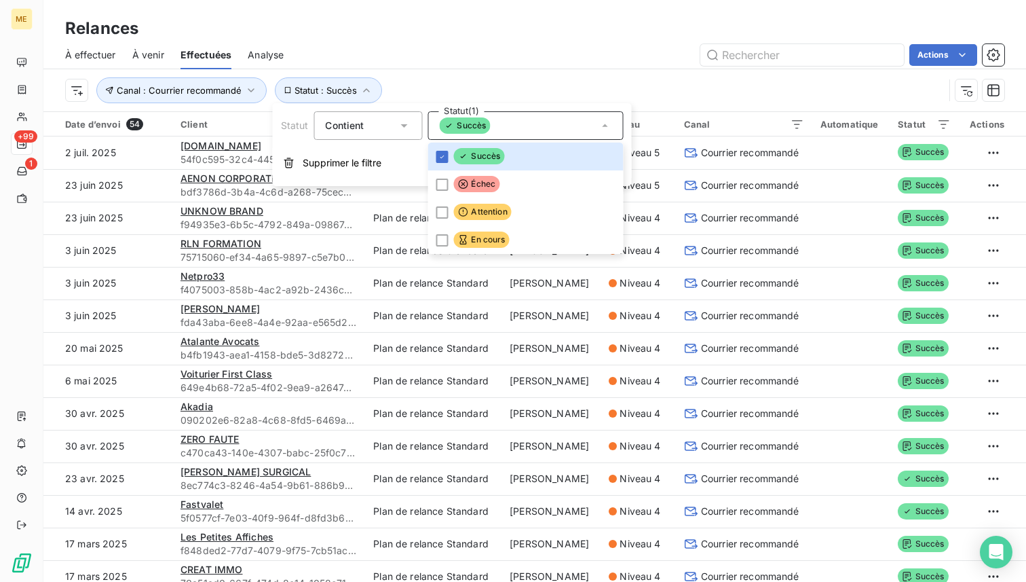
click at [472, 84] on div "Canal : Courrier recommandé Statut : Succès" at bounding box center [504, 90] width 879 height 26
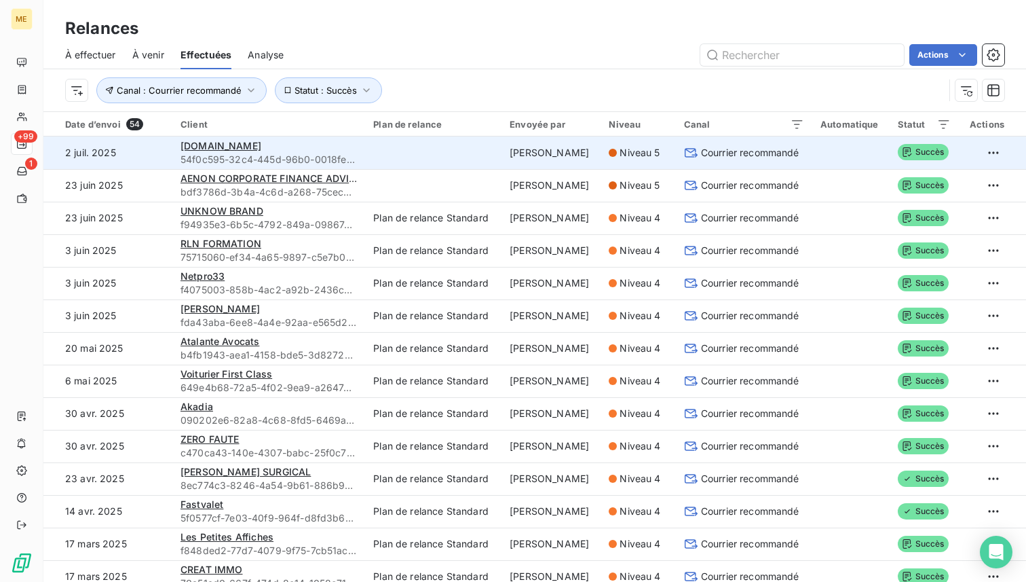
click at [572, 153] on td at bounding box center [850, 152] width 77 height 33
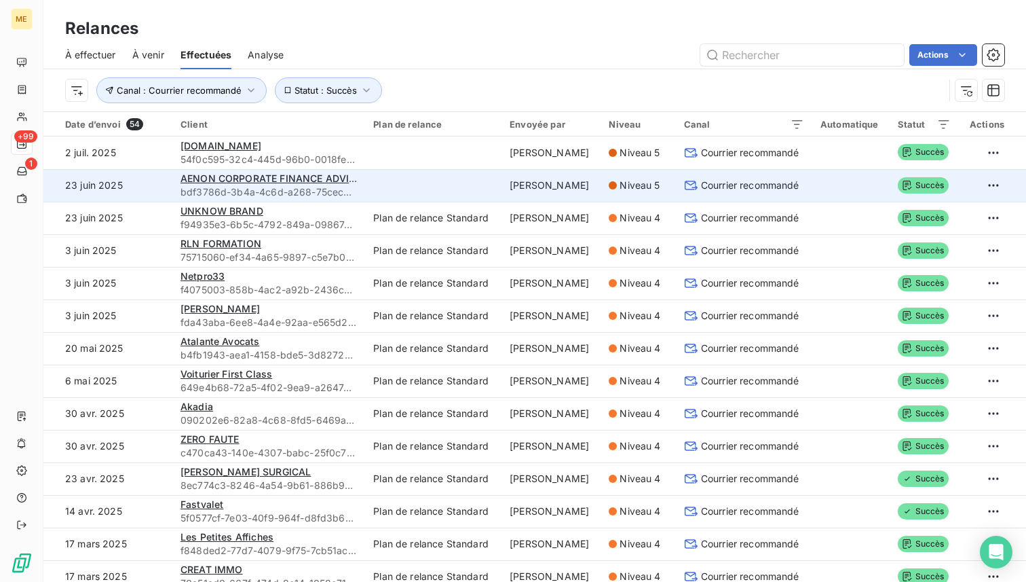
click at [521, 185] on td "Emma Delcey" at bounding box center [551, 185] width 99 height 33
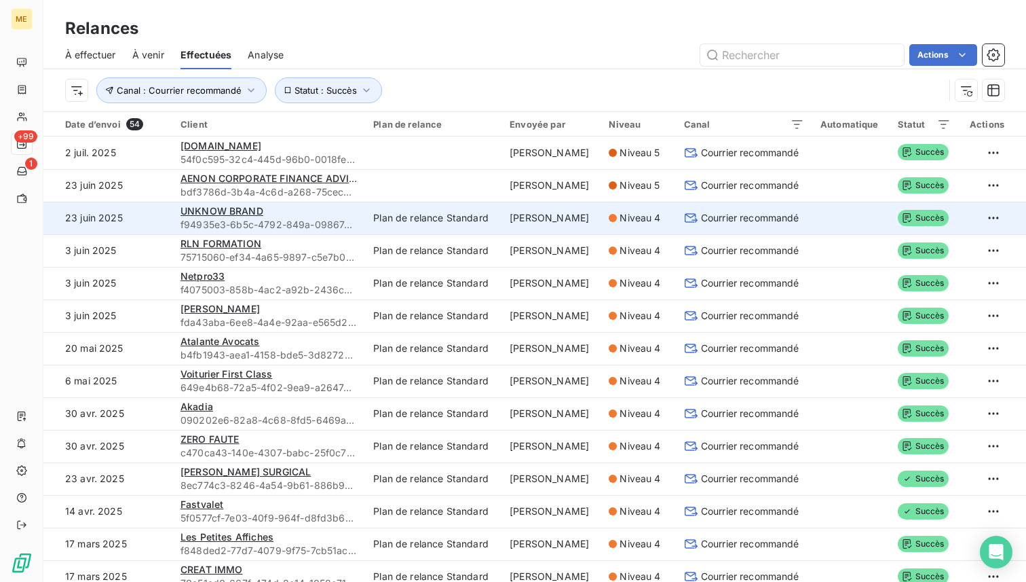
click at [523, 218] on td "Emma Delcey" at bounding box center [551, 218] width 99 height 33
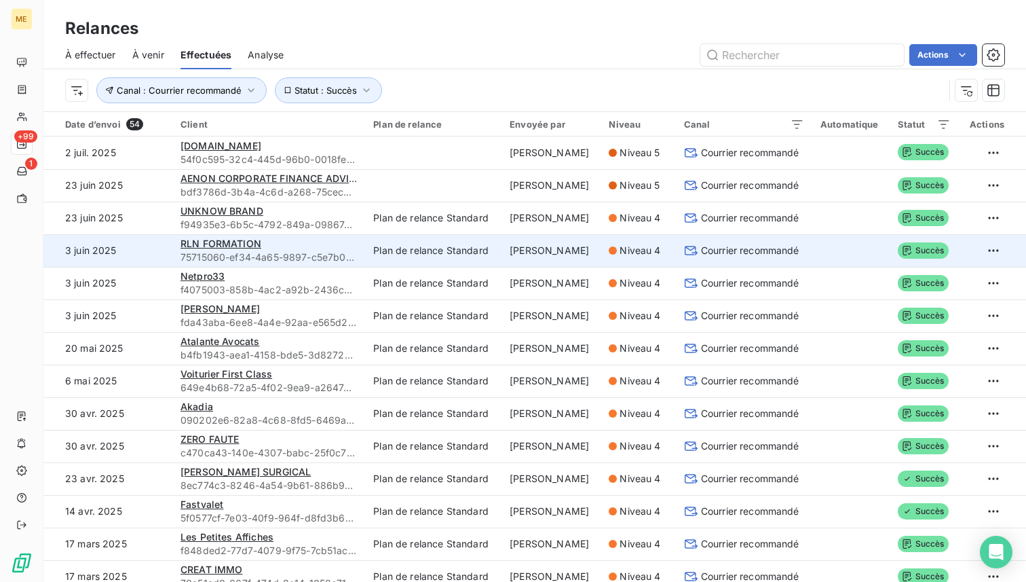
click at [529, 249] on td "Emma Delcey" at bounding box center [551, 250] width 99 height 33
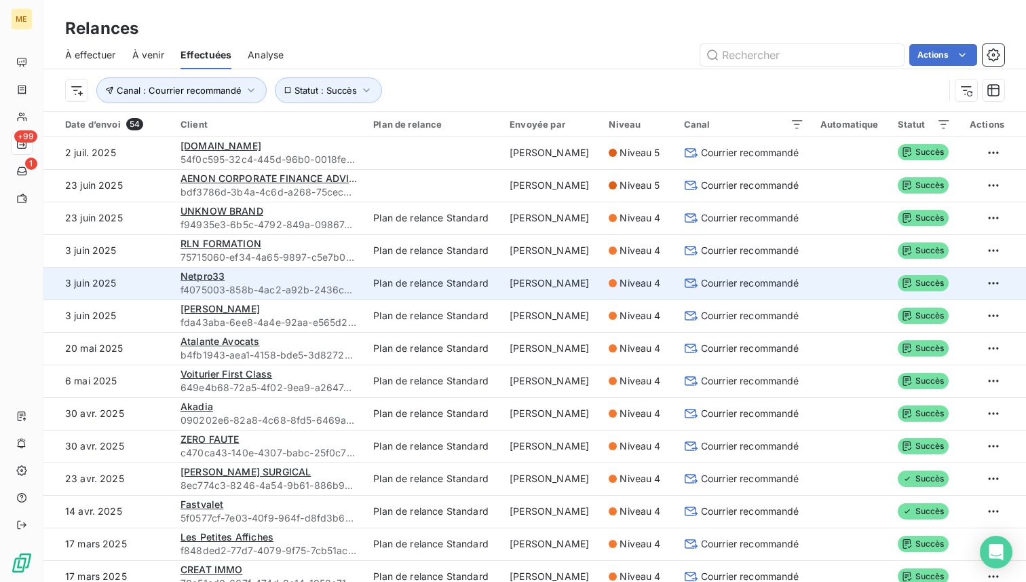
click at [535, 274] on td "Emma Delcey" at bounding box center [551, 283] width 99 height 33
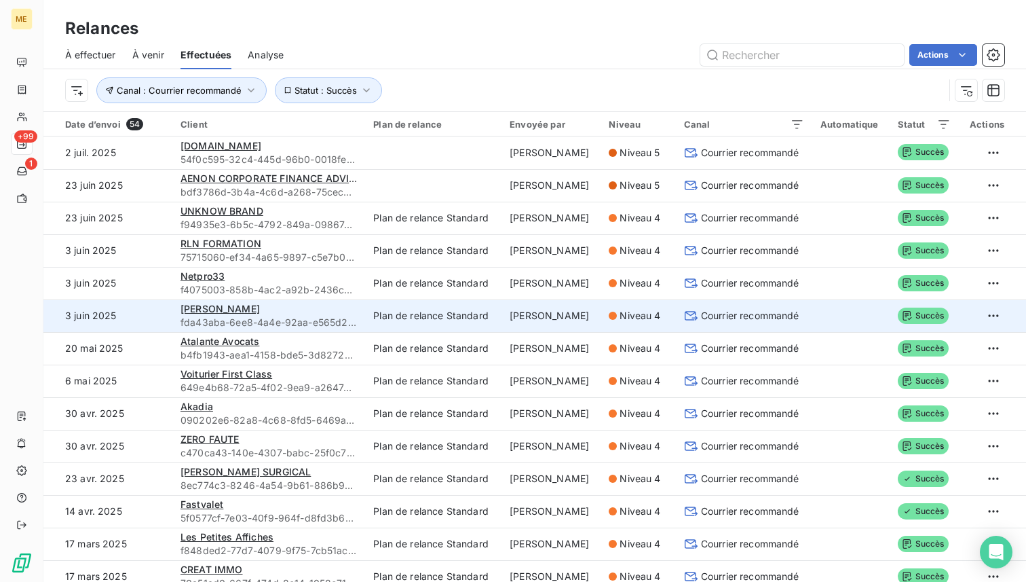
click at [536, 313] on td "Emma Delcey" at bounding box center [551, 315] width 99 height 33
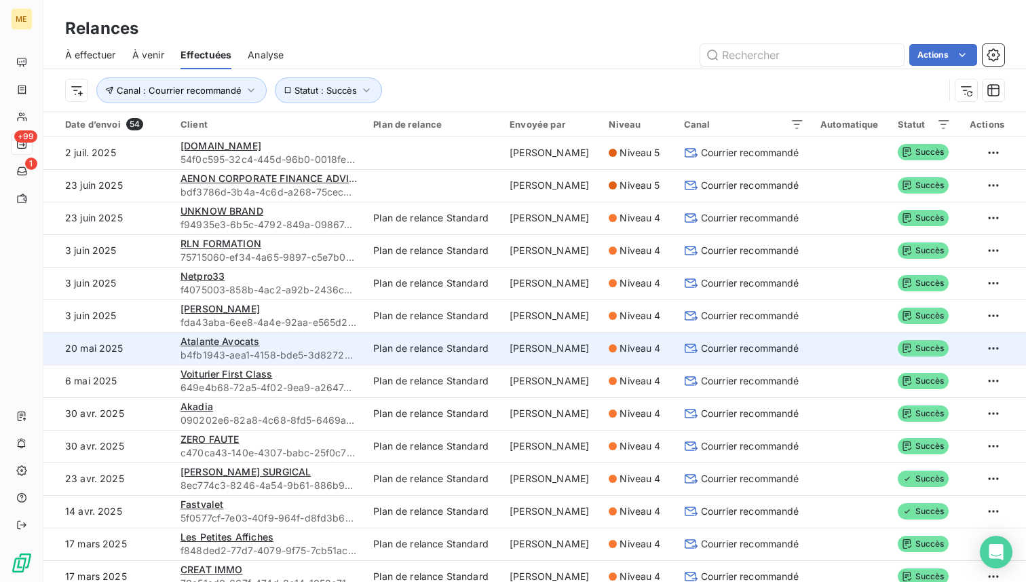
click at [541, 345] on td "Emma Delcey" at bounding box center [551, 348] width 99 height 33
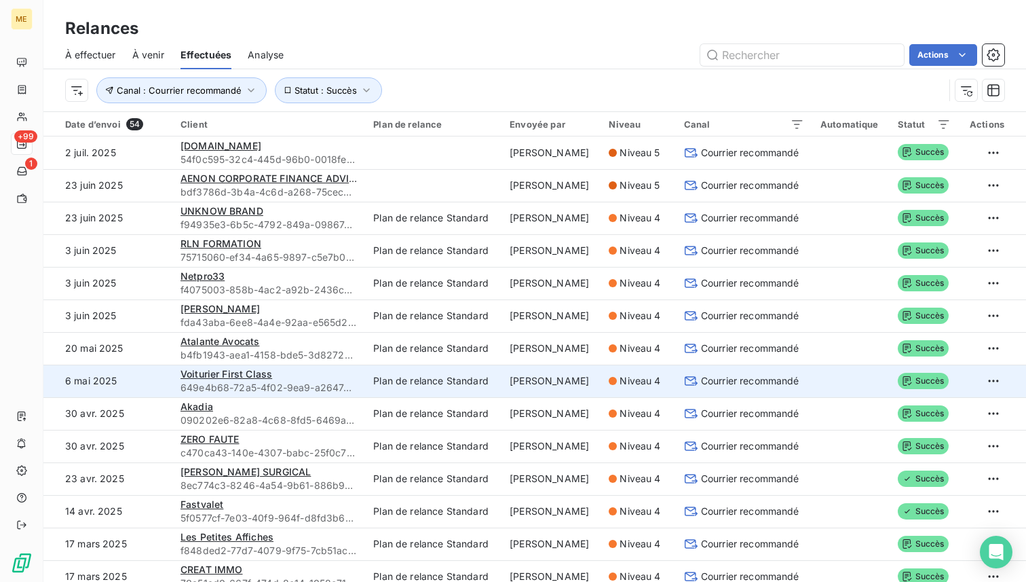
click at [543, 374] on td "Emma Delcey" at bounding box center [551, 380] width 99 height 33
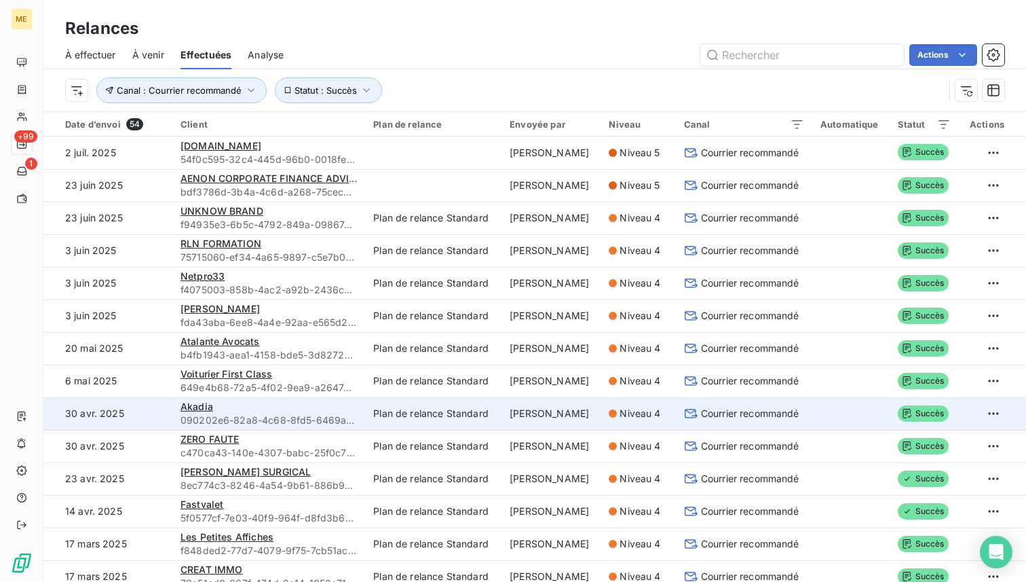
click at [555, 404] on td "Emma Delcey" at bounding box center [551, 413] width 99 height 33
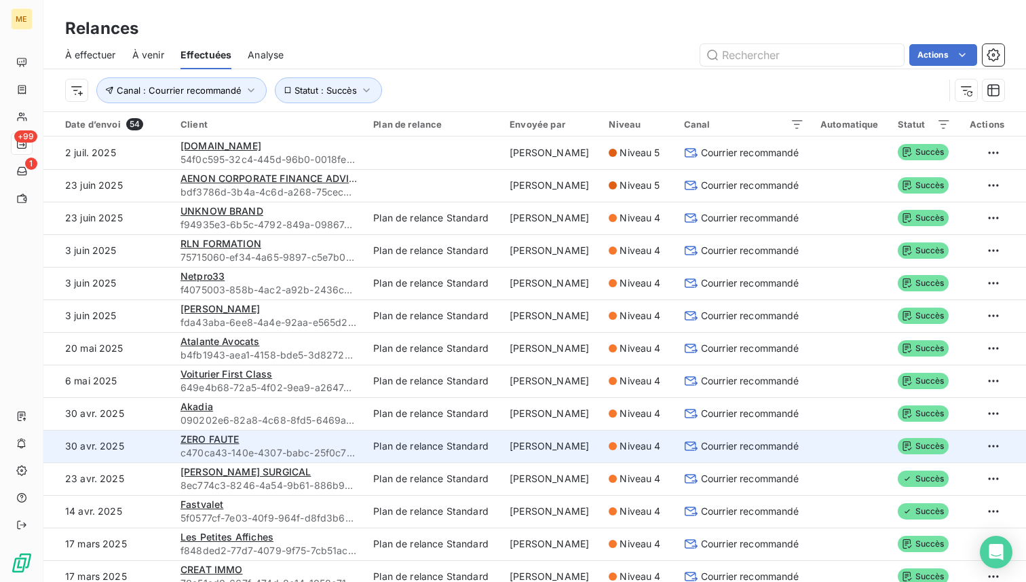
click at [556, 442] on td "Emma Delcey" at bounding box center [551, 446] width 99 height 33
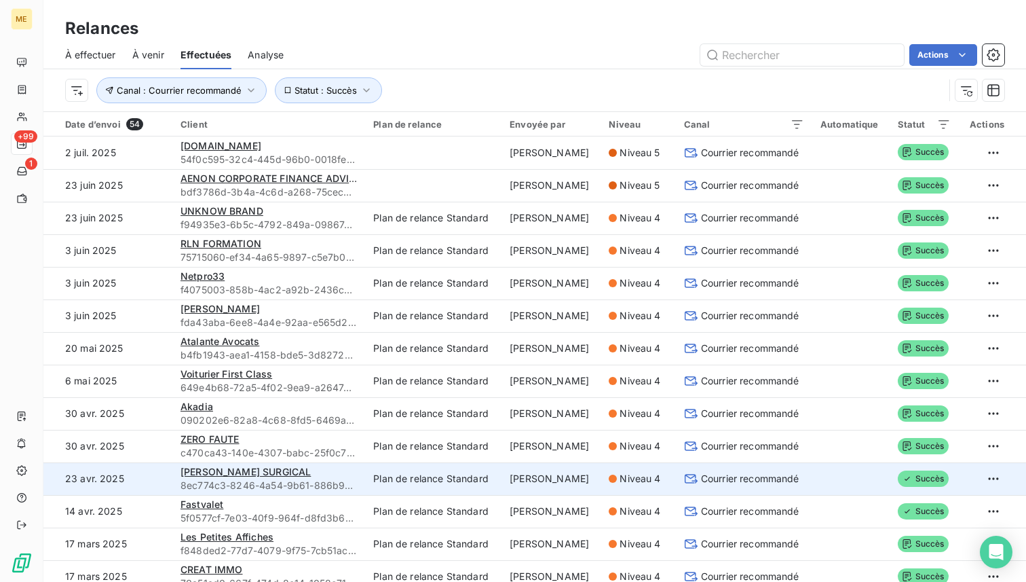
click at [556, 477] on td "Emma Delcey" at bounding box center [551, 478] width 99 height 33
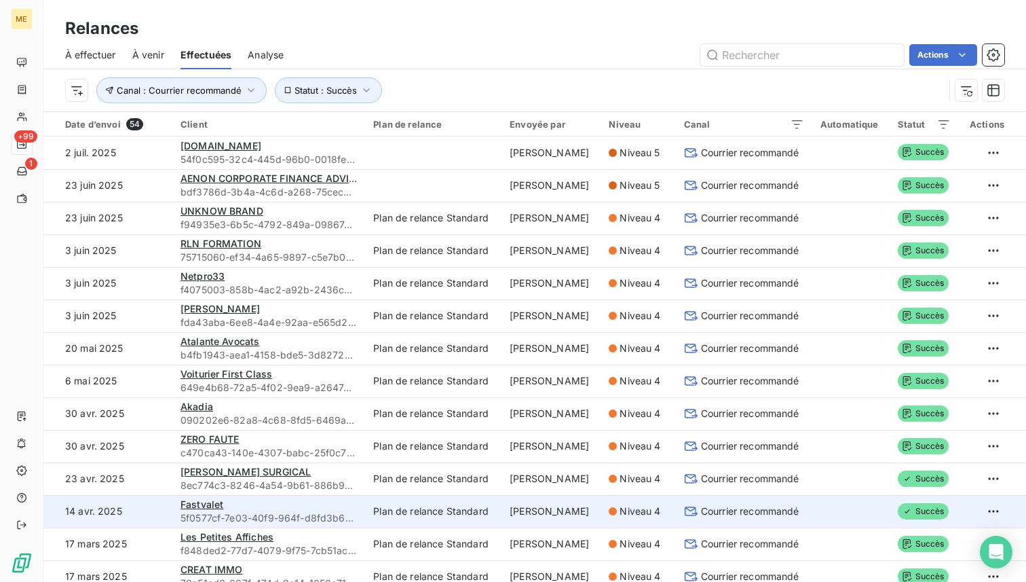
click at [558, 508] on td "Emma Delcey" at bounding box center [551, 511] width 99 height 33
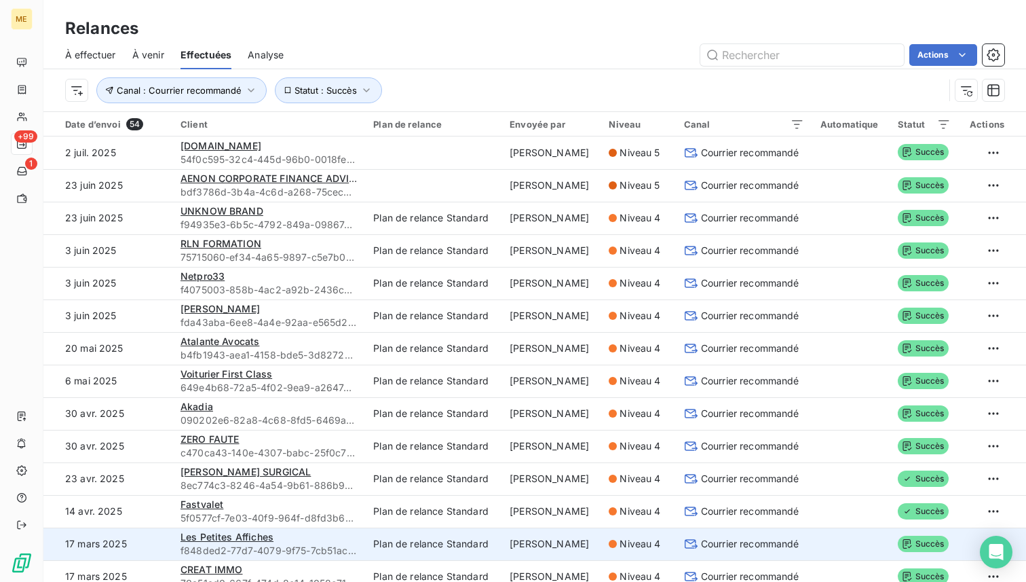
click at [557, 537] on td "Emma Delcey" at bounding box center [551, 543] width 99 height 33
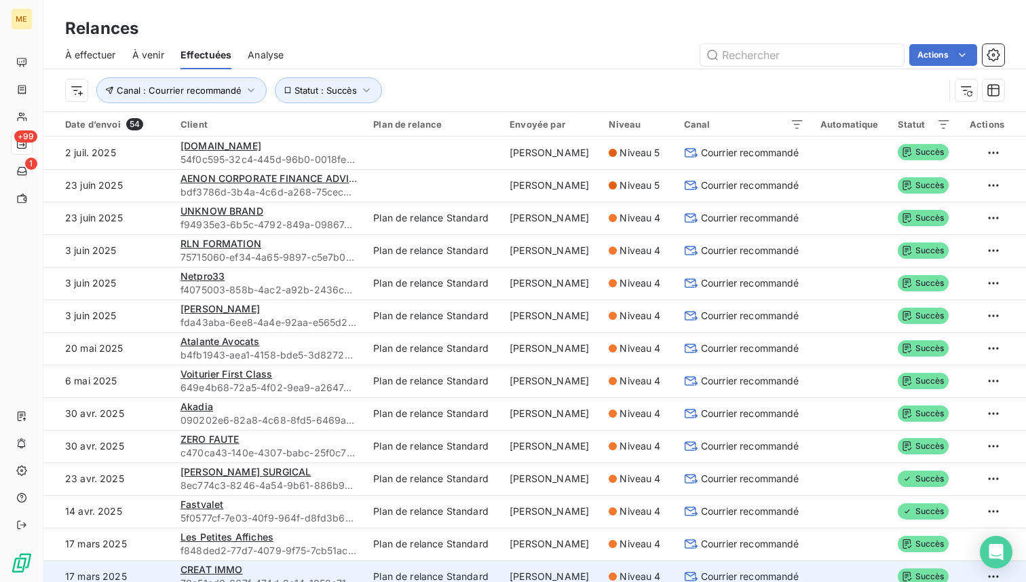
click at [561, 567] on td "Emma Delcey" at bounding box center [551, 576] width 99 height 33
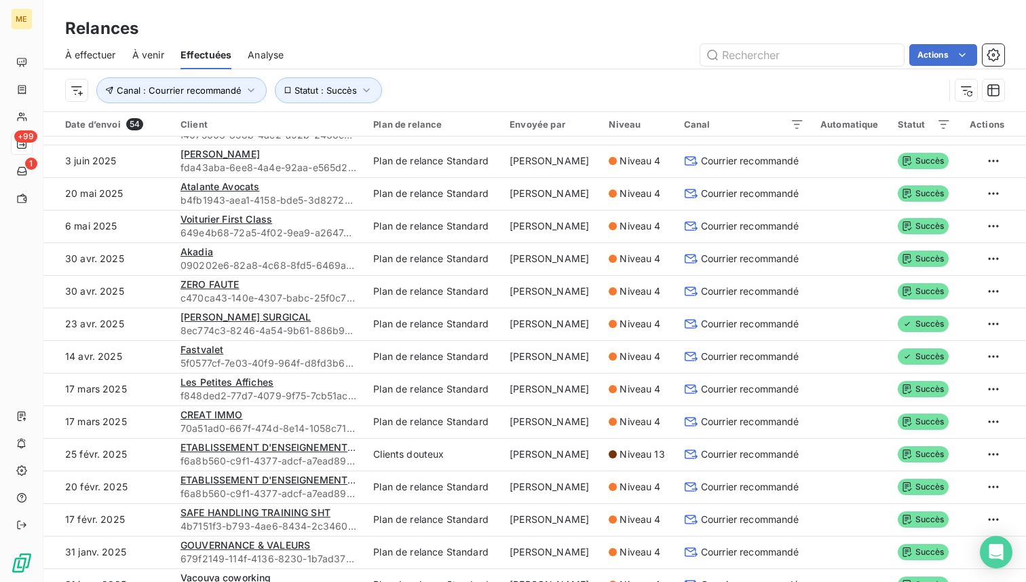
scroll to position [192, 0]
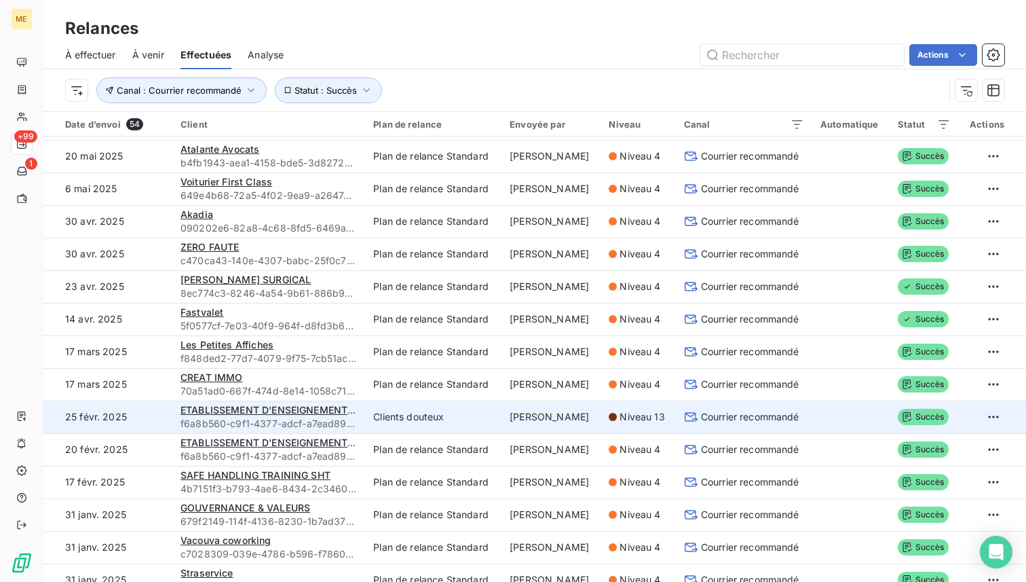
click at [556, 419] on td "Emma Delcey" at bounding box center [551, 416] width 99 height 33
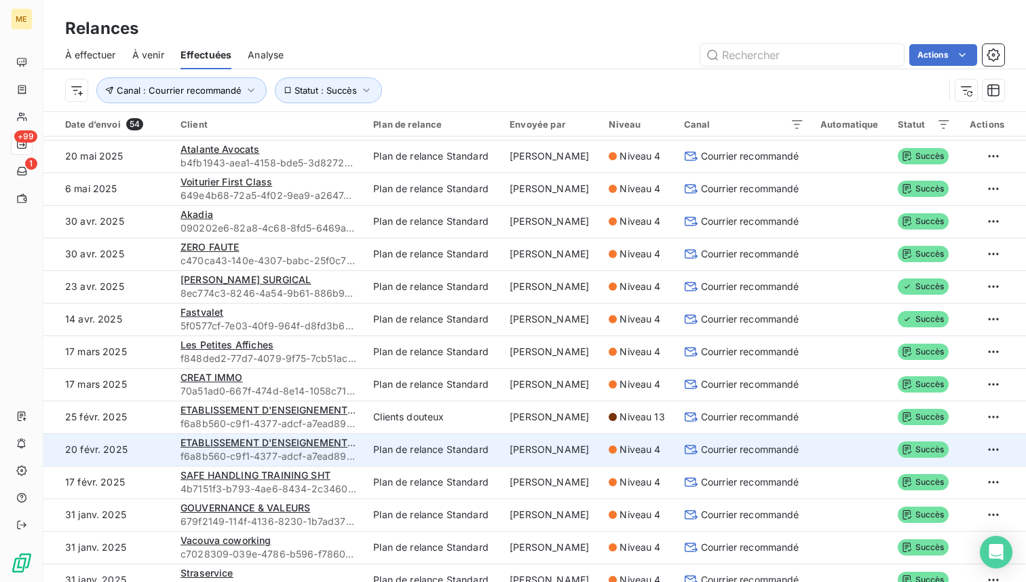
click at [554, 455] on td "Emma Delcey" at bounding box center [551, 449] width 99 height 33
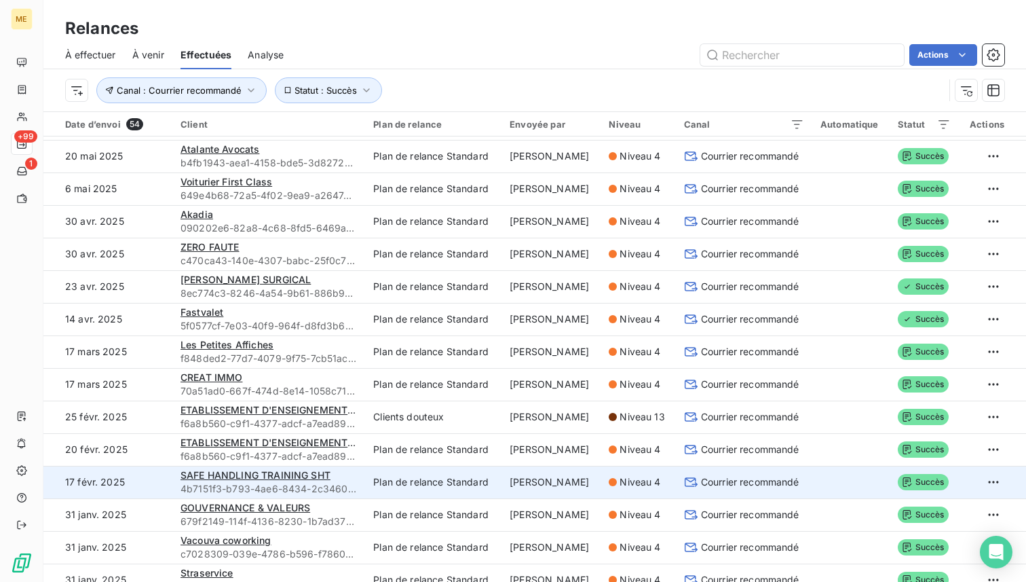
click at [553, 495] on td "Emma Delcey" at bounding box center [551, 482] width 99 height 33
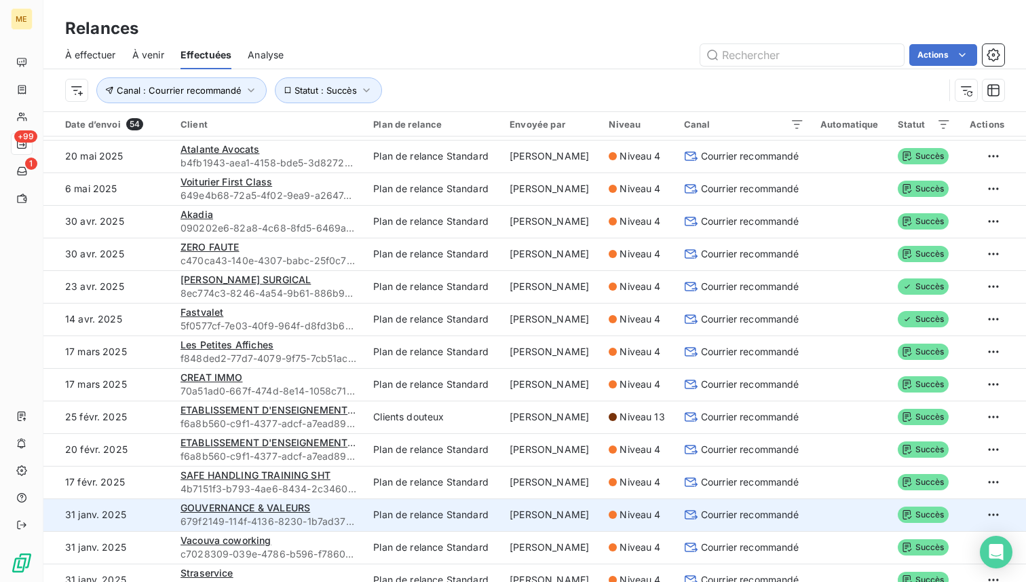
click at [550, 513] on td "Emma Delcey" at bounding box center [551, 514] width 99 height 33
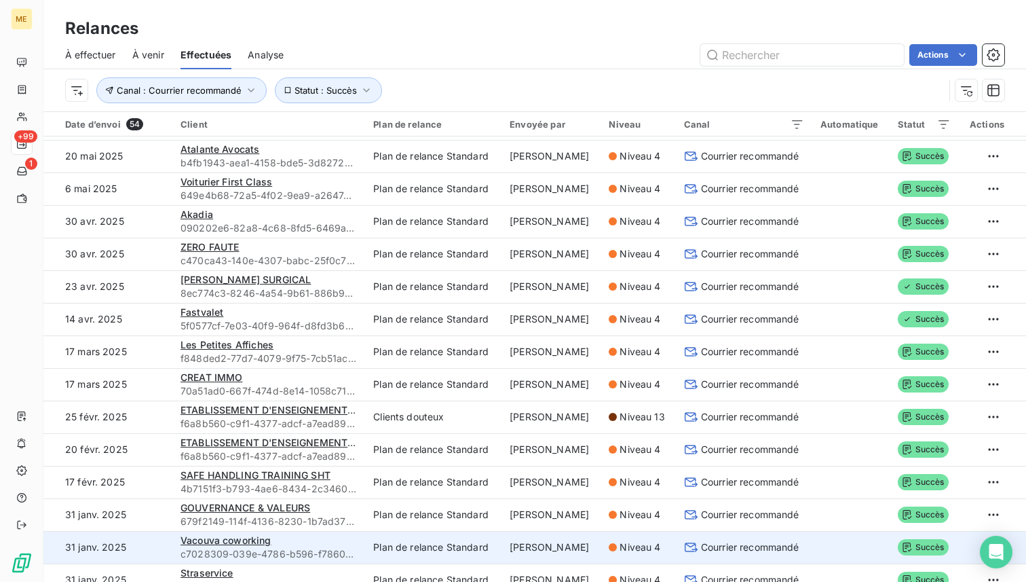
click at [544, 547] on td "Emma Delcey" at bounding box center [551, 547] width 99 height 33
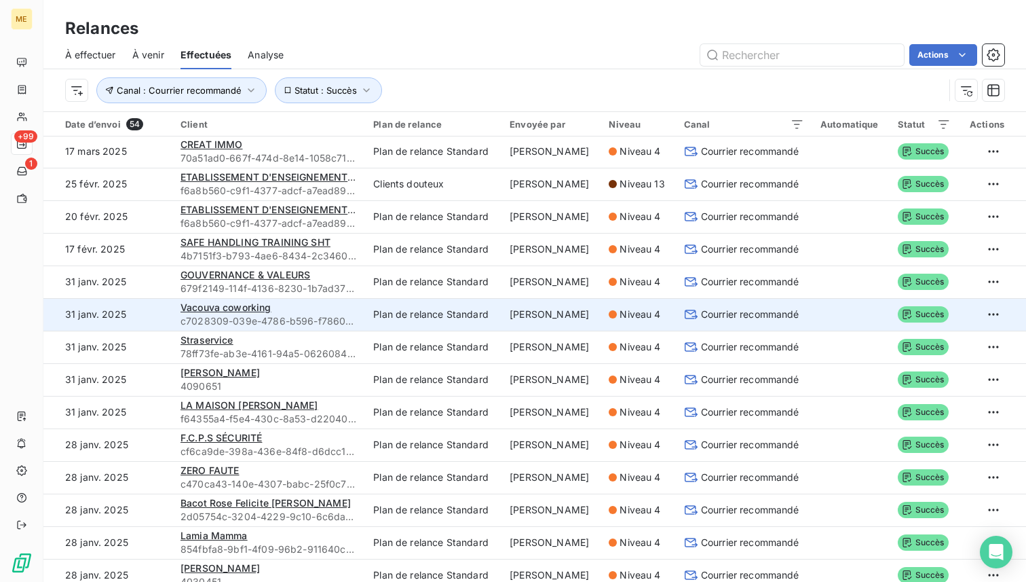
scroll to position [435, 0]
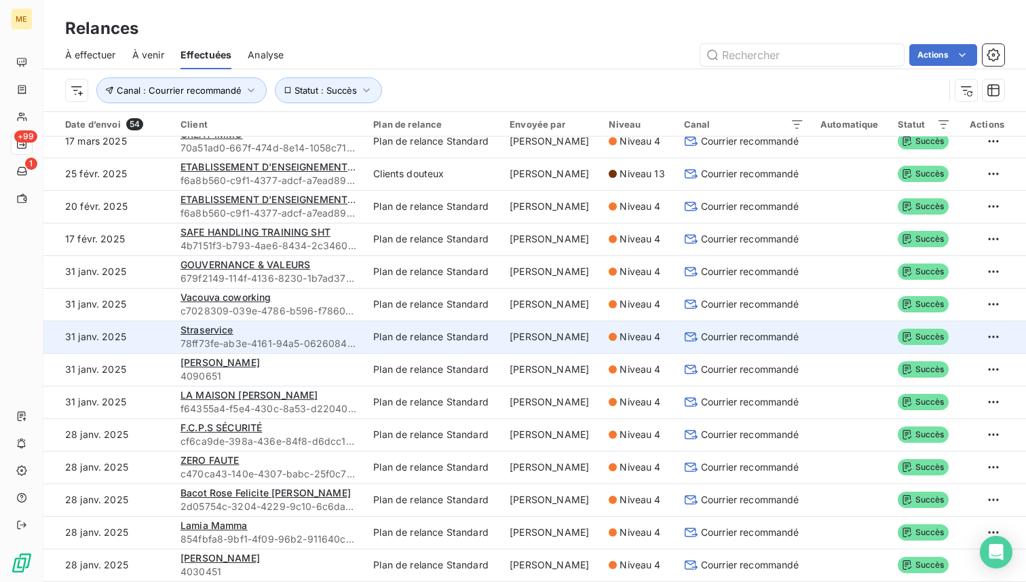
click at [535, 343] on td "Emma Delcey" at bounding box center [551, 336] width 99 height 33
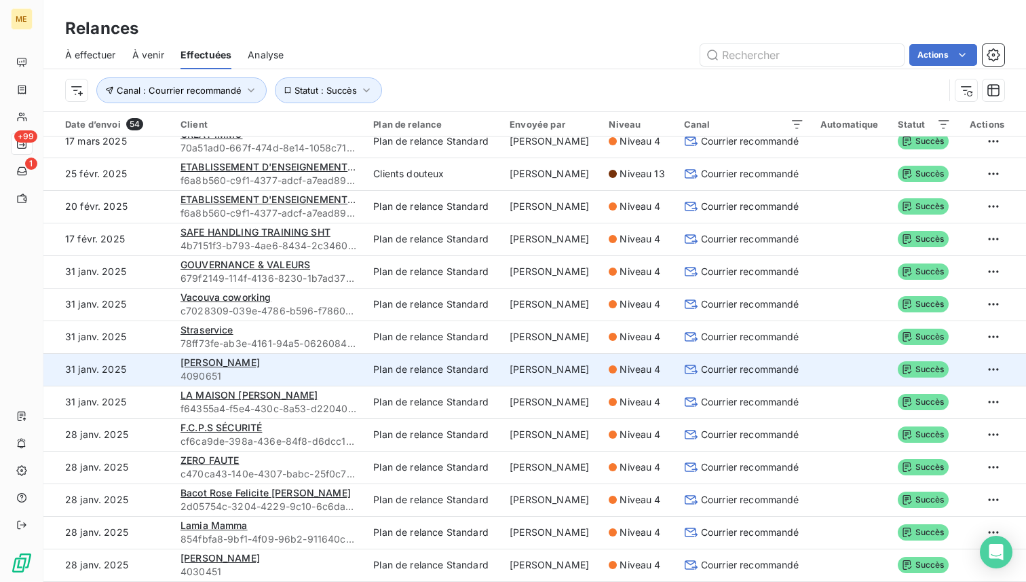
click at [537, 366] on td "Emma Delcey" at bounding box center [551, 369] width 99 height 33
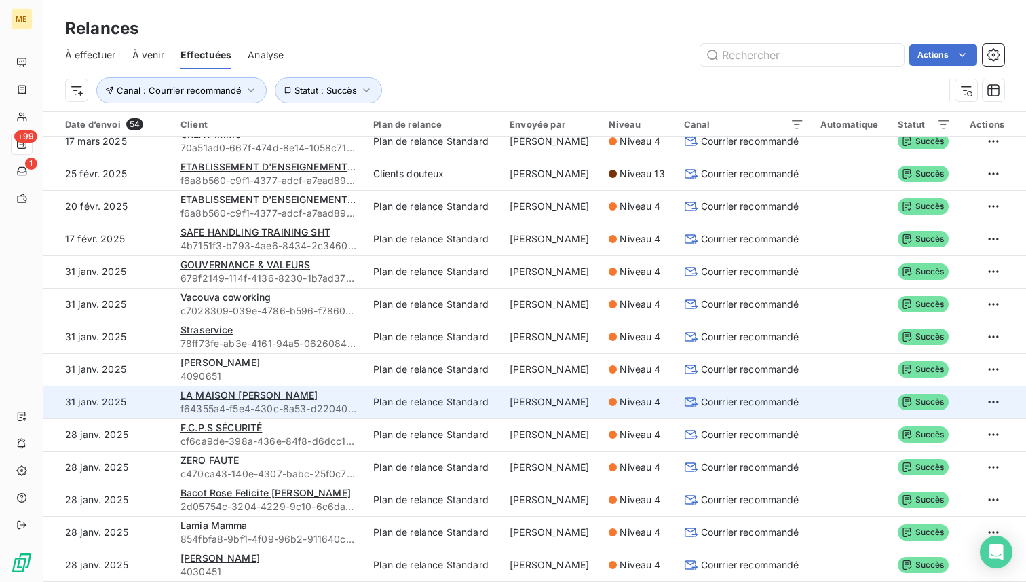
click at [537, 413] on td "Emma Delcey" at bounding box center [551, 401] width 99 height 33
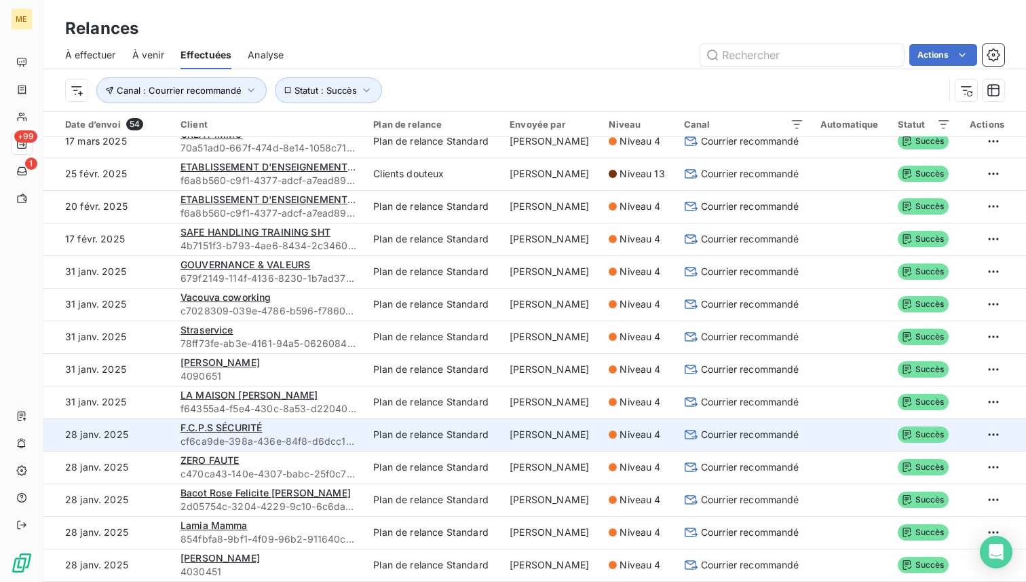
click at [537, 429] on td "Emma Delcey" at bounding box center [551, 434] width 99 height 33
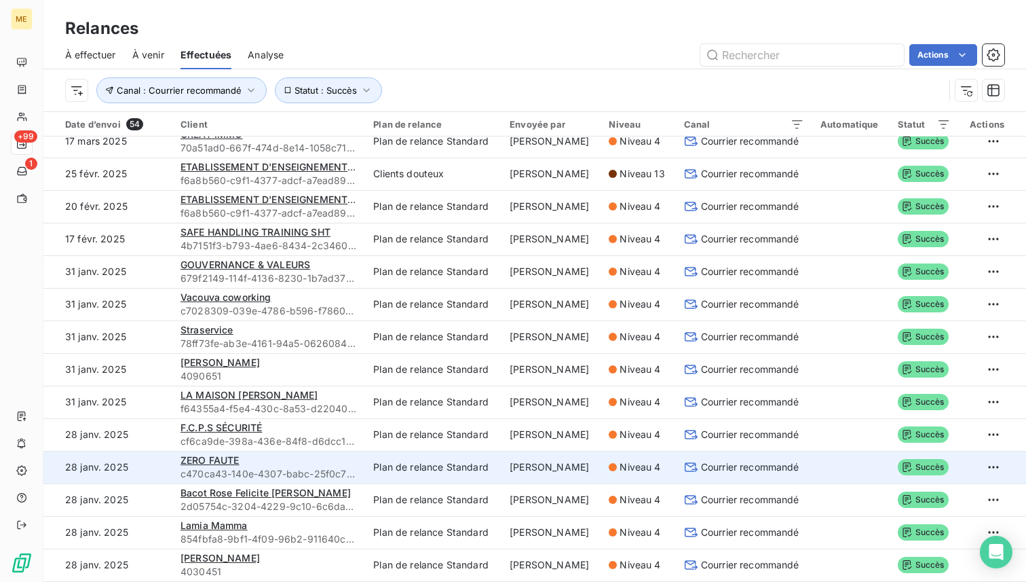
click at [537, 461] on td "Emma Delcey" at bounding box center [551, 467] width 99 height 33
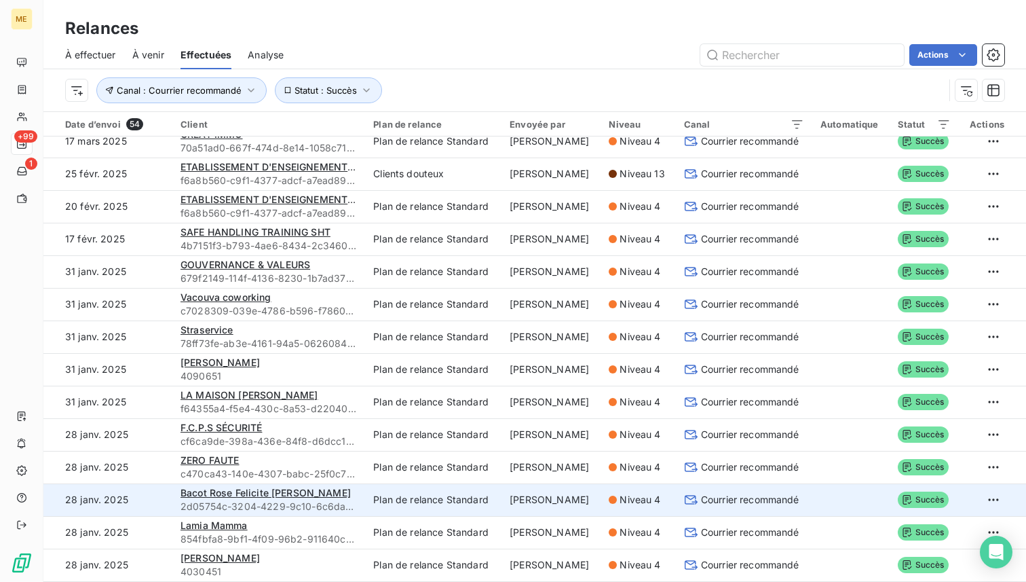
click at [536, 502] on td "Emma Delcey" at bounding box center [551, 499] width 99 height 33
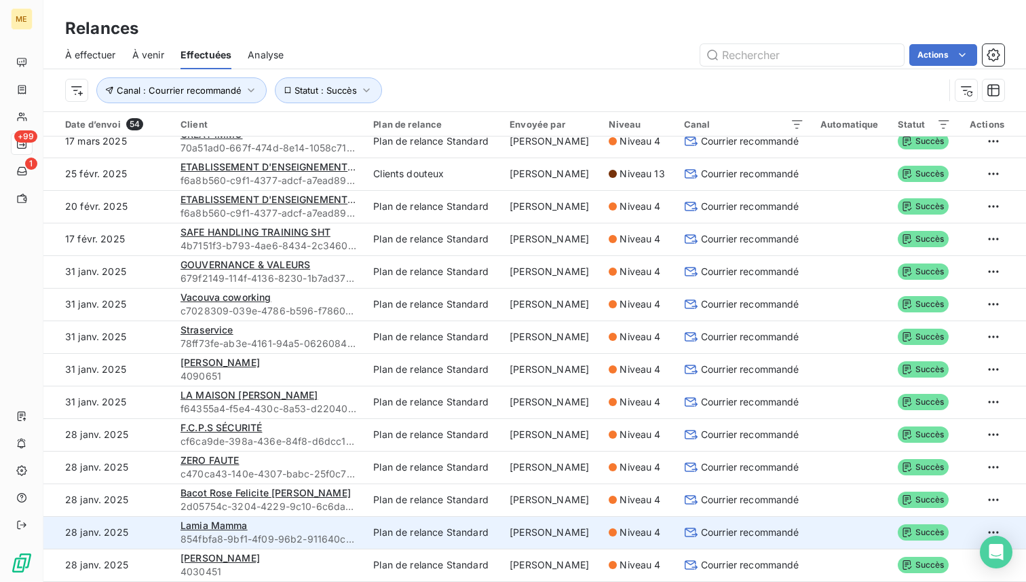
click at [537, 528] on td "Emma Delcey" at bounding box center [551, 532] width 99 height 33
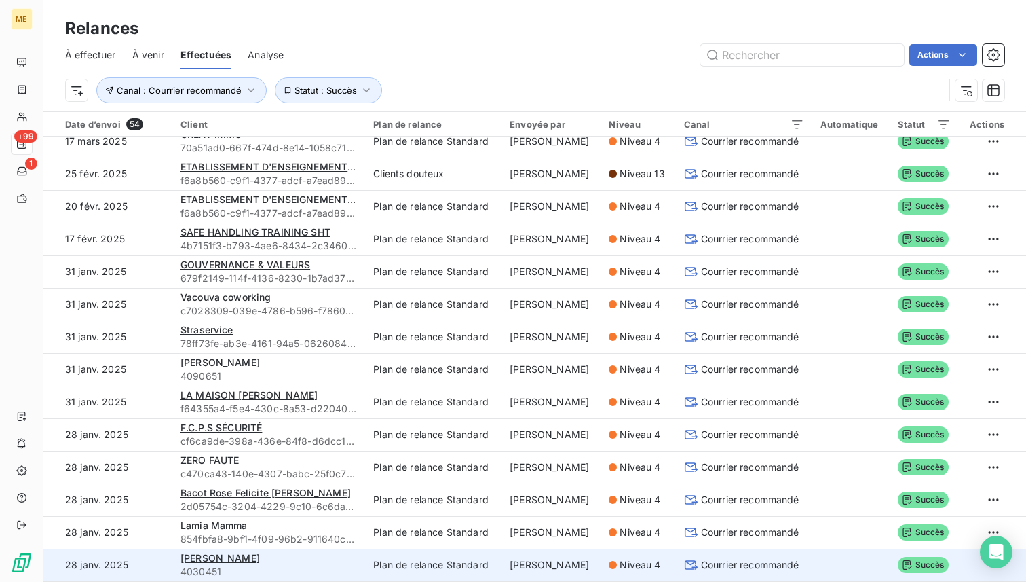
click at [535, 556] on td "Emma Delcey" at bounding box center [551, 564] width 99 height 33
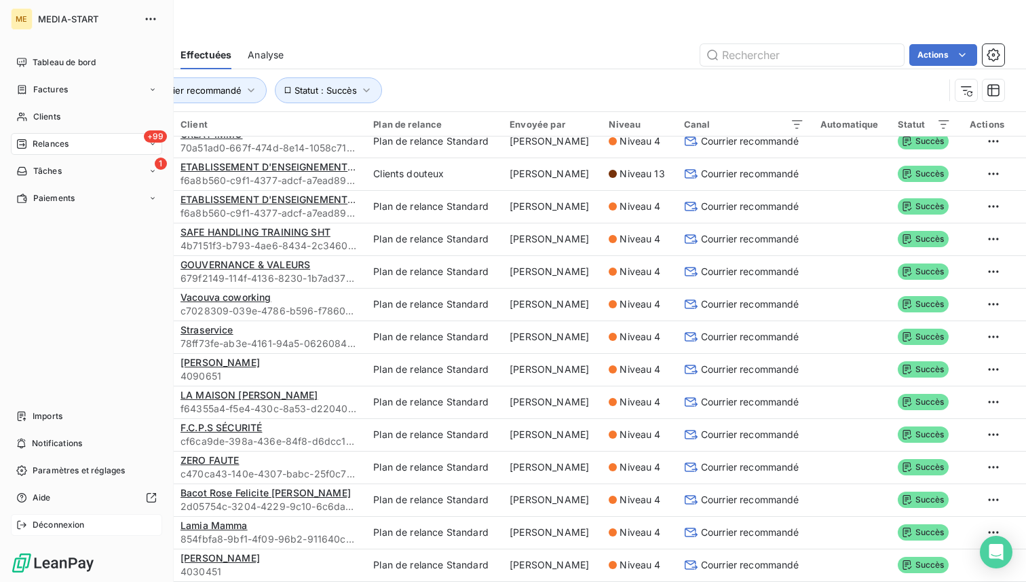
click at [45, 523] on span "Déconnexion" at bounding box center [59, 524] width 52 height 12
